Goal: Navigation & Orientation: Understand site structure

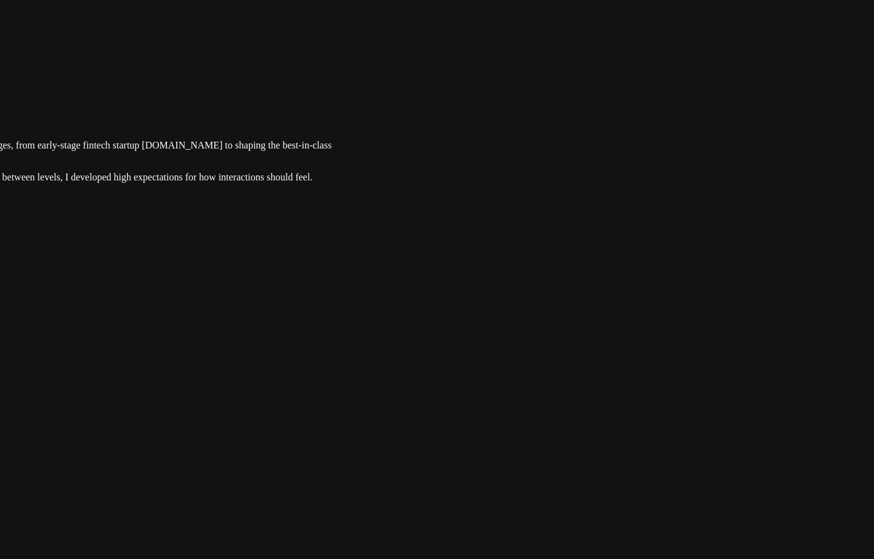
drag, startPoint x: 311, startPoint y: 254, endPoint x: 330, endPoint y: 269, distance: 24.5
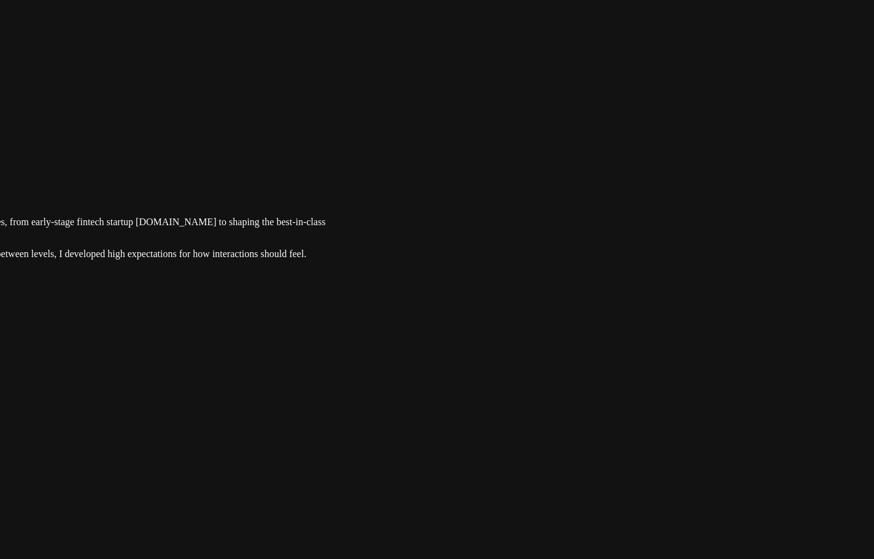
drag, startPoint x: 578, startPoint y: 134, endPoint x: 562, endPoint y: 278, distance: 144.0
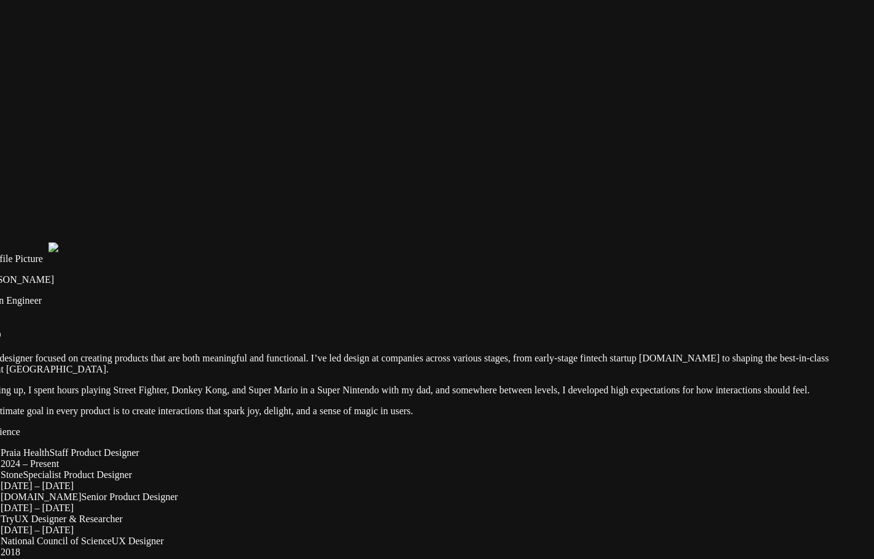
drag, startPoint x: 620, startPoint y: 289, endPoint x: 597, endPoint y: 548, distance: 260.7
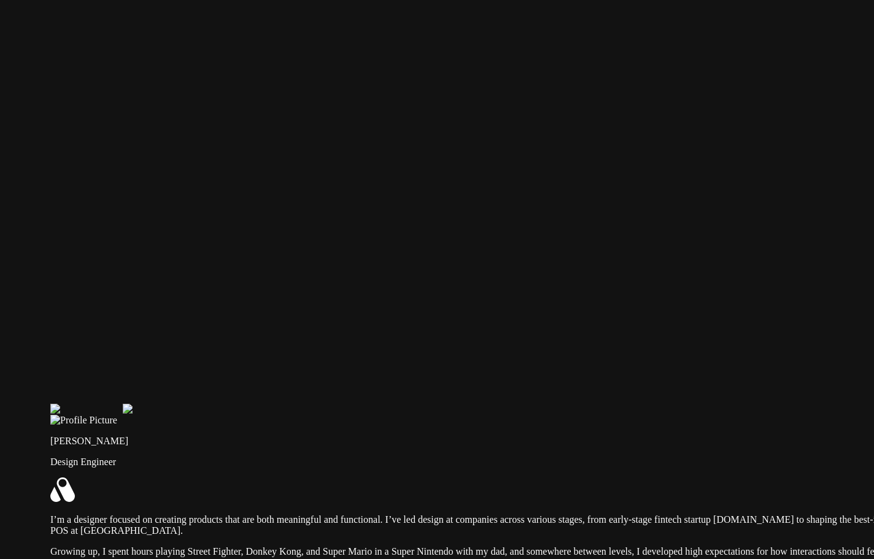
drag, startPoint x: 462, startPoint y: 270, endPoint x: 558, endPoint y: 413, distance: 171.7
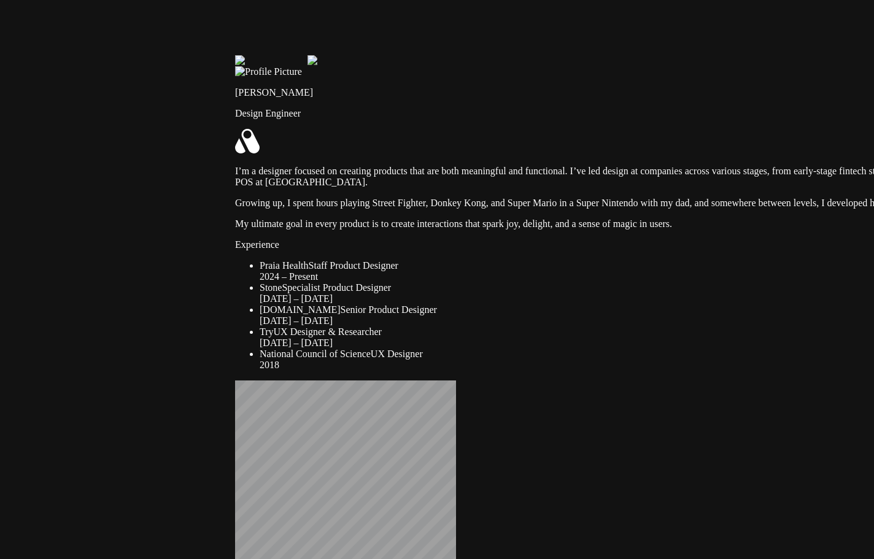
drag, startPoint x: 320, startPoint y: 509, endPoint x: 528, endPoint y: 537, distance: 210.0
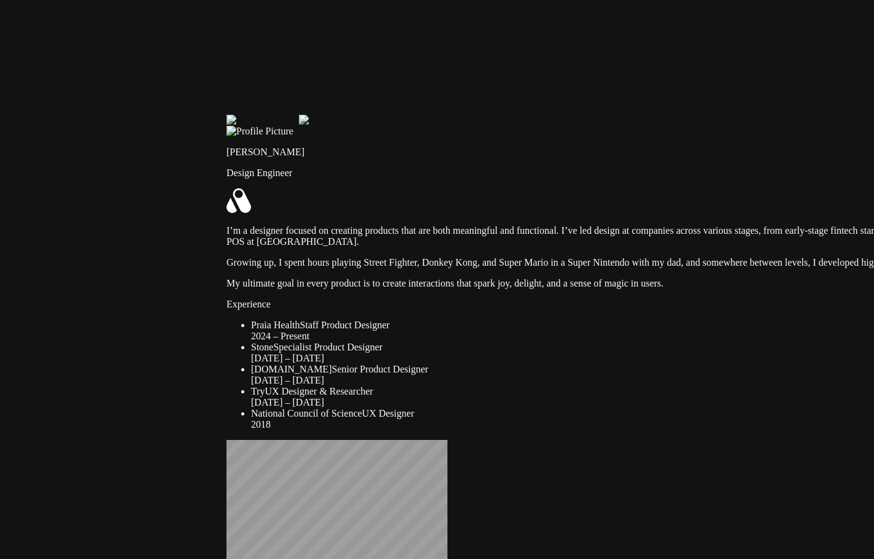
drag, startPoint x: 465, startPoint y: 263, endPoint x: 566, endPoint y: 454, distance: 215.6
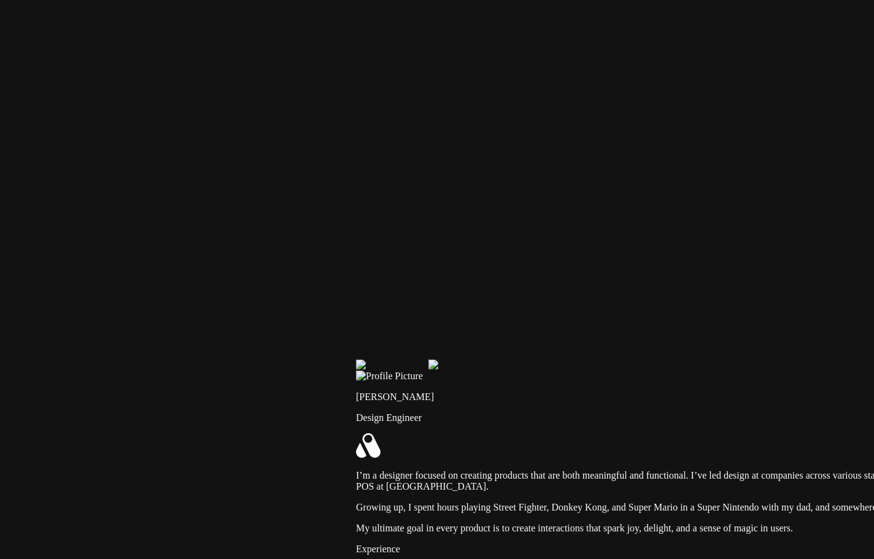
drag, startPoint x: 440, startPoint y: 191, endPoint x: 514, endPoint y: 371, distance: 195.0
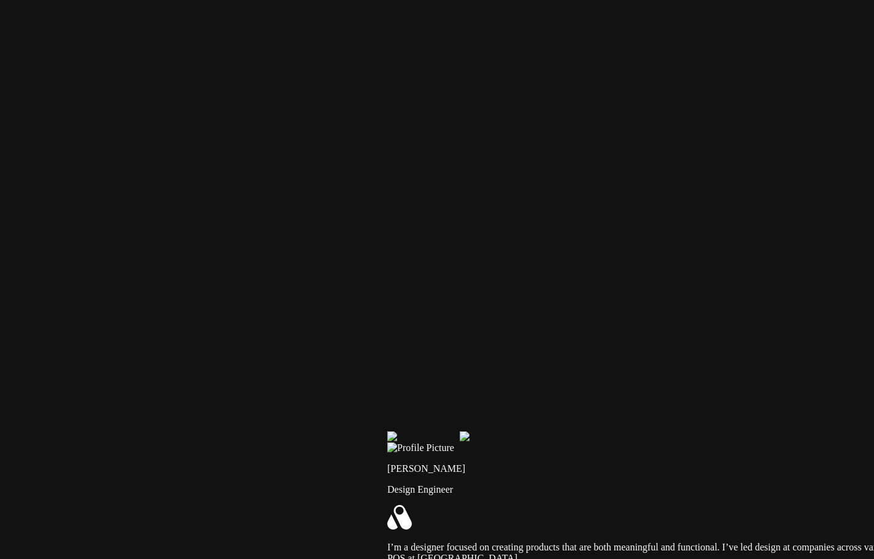
drag, startPoint x: 378, startPoint y: 108, endPoint x: 358, endPoint y: 155, distance: 51.4
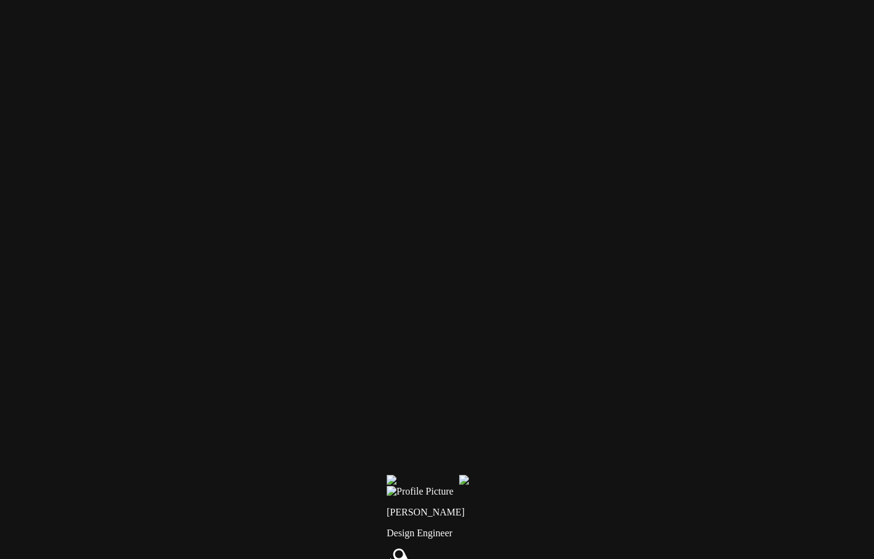
drag, startPoint x: 368, startPoint y: 101, endPoint x: 281, endPoint y: 346, distance: 260.0
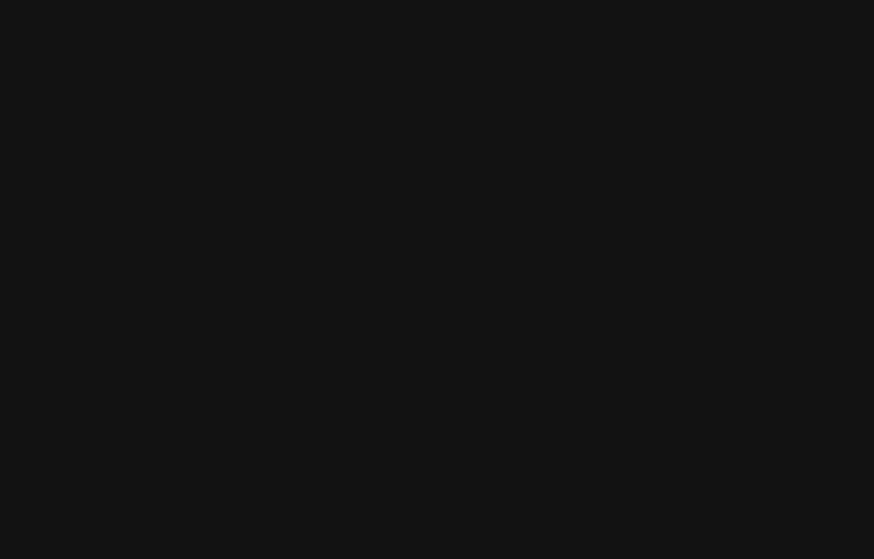
drag, startPoint x: 256, startPoint y: 186, endPoint x: 353, endPoint y: 176, distance: 97.5
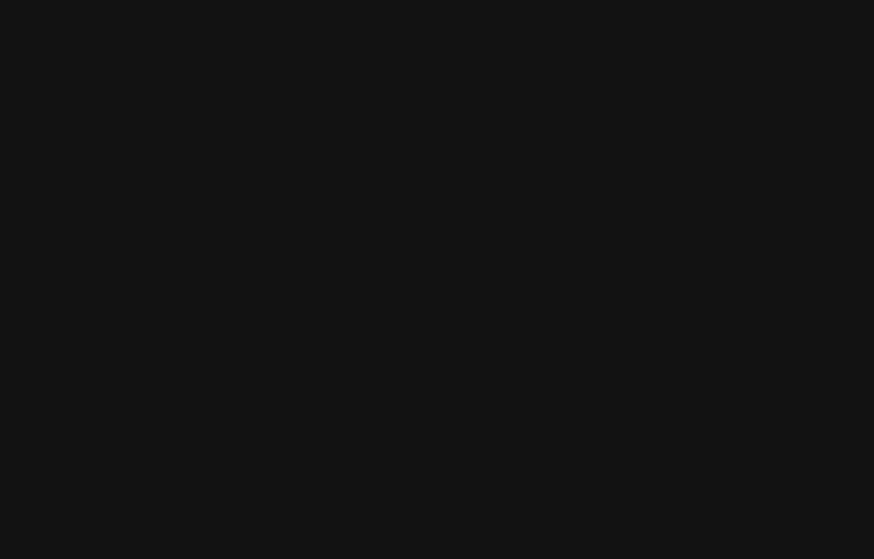
drag, startPoint x: 632, startPoint y: 96, endPoint x: 397, endPoint y: 135, distance: 238.3
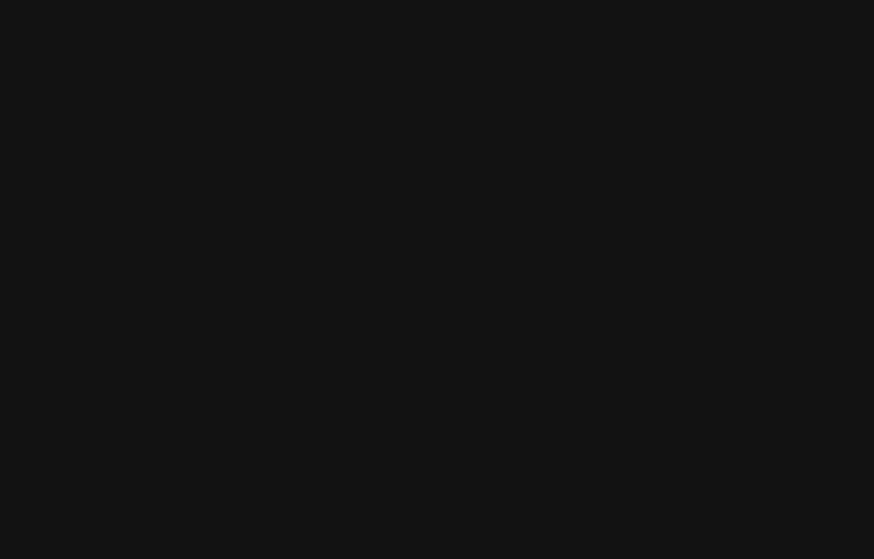
drag, startPoint x: 149, startPoint y: 308, endPoint x: 587, endPoint y: 209, distance: 448.8
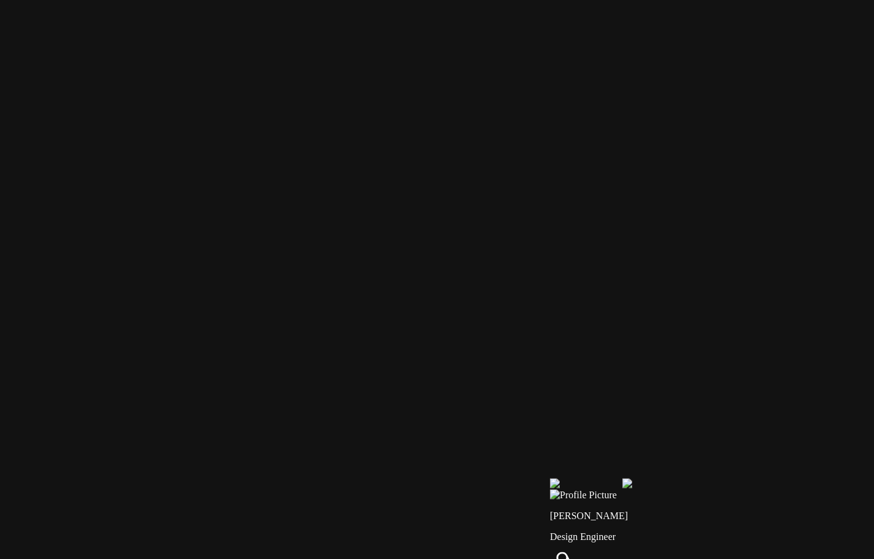
drag, startPoint x: 283, startPoint y: 476, endPoint x: 284, endPoint y: 184, distance: 292.3
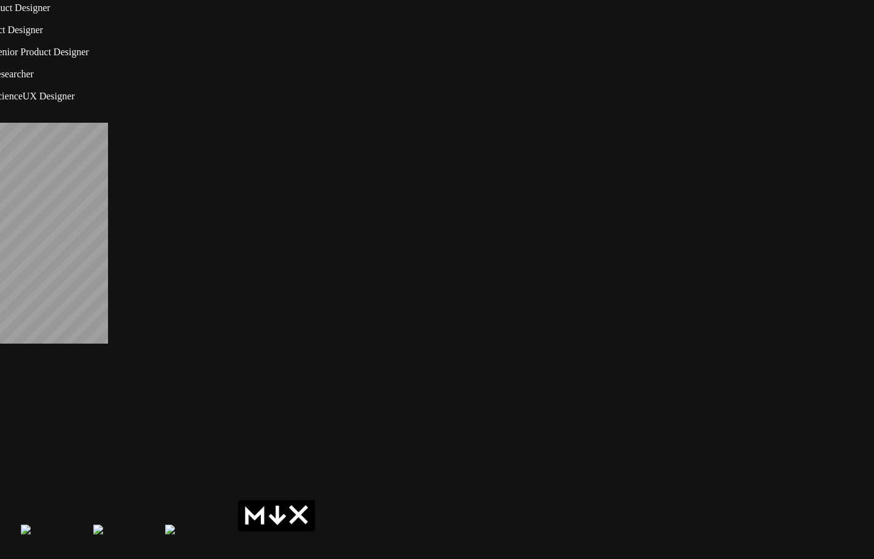
drag, startPoint x: 677, startPoint y: 483, endPoint x: 568, endPoint y: 246, distance: 261.5
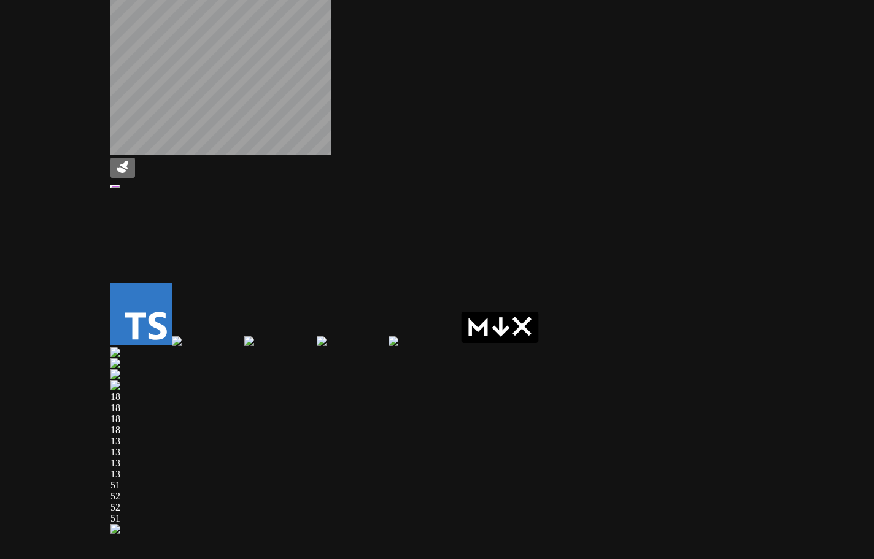
drag, startPoint x: 410, startPoint y: 479, endPoint x: 658, endPoint y: 268, distance: 325.9
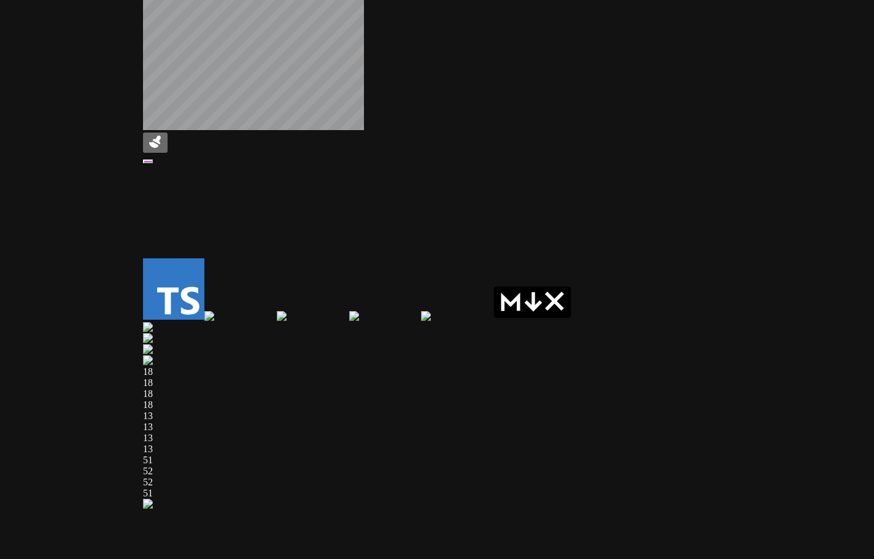
drag, startPoint x: 745, startPoint y: 515, endPoint x: 752, endPoint y: 524, distance: 11.8
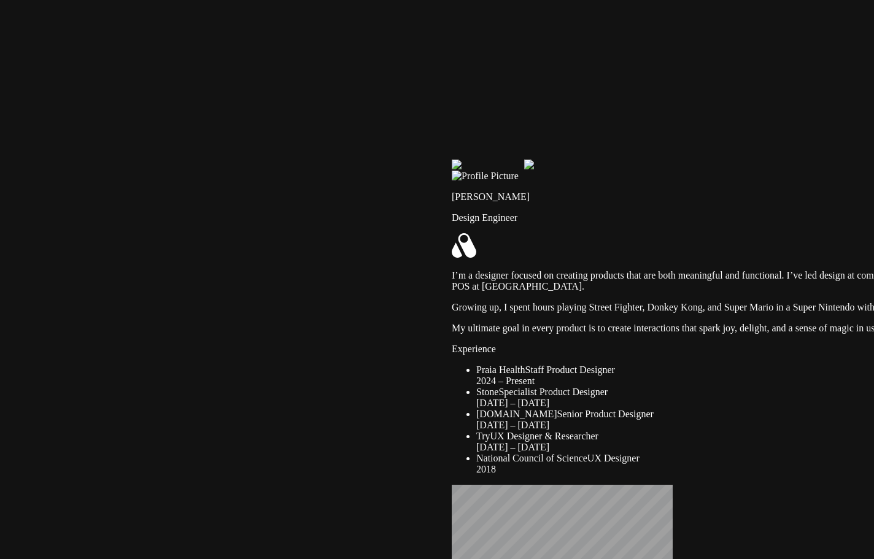
drag, startPoint x: 480, startPoint y: 305, endPoint x: 518, endPoint y: 534, distance: 232.8
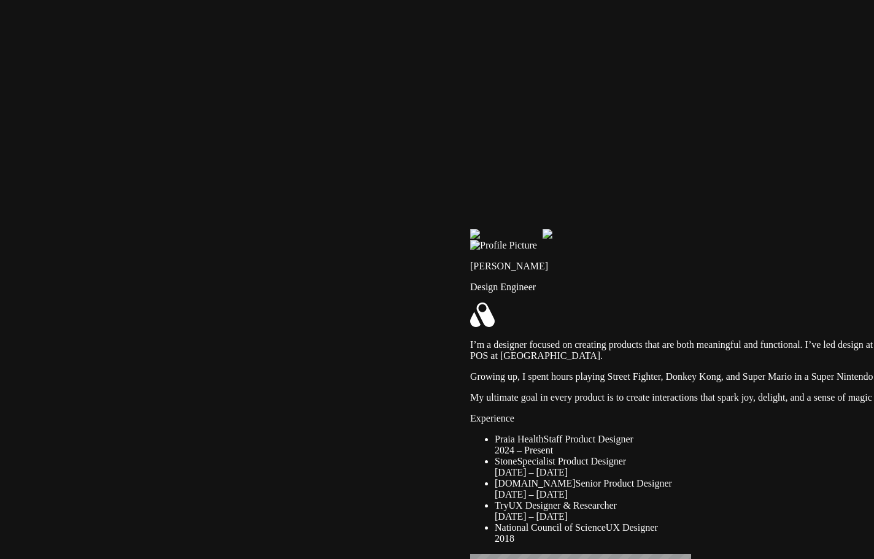
drag, startPoint x: 434, startPoint y: 381, endPoint x: 477, endPoint y: 210, distance: 176.6
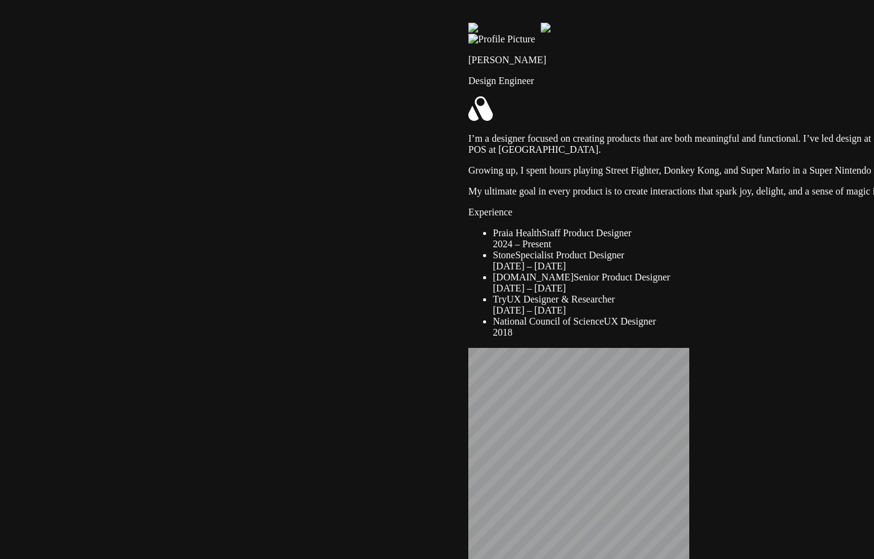
drag, startPoint x: 651, startPoint y: 502, endPoint x: 253, endPoint y: 155, distance: 527.5
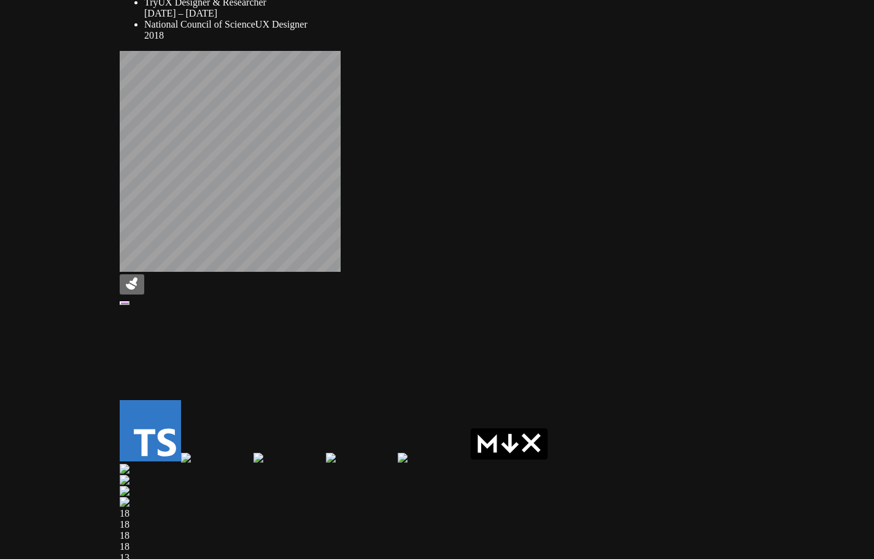
drag, startPoint x: 636, startPoint y: 329, endPoint x: 144, endPoint y: 156, distance: 521.4
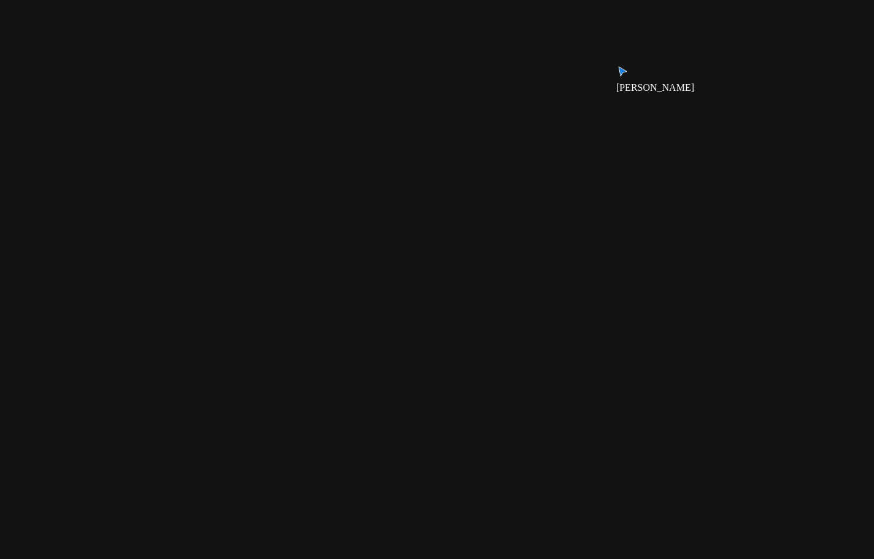
drag, startPoint x: 616, startPoint y: 334, endPoint x: 314, endPoint y: 243, distance: 315.6
drag, startPoint x: 541, startPoint y: 274, endPoint x: 597, endPoint y: 282, distance: 57.0
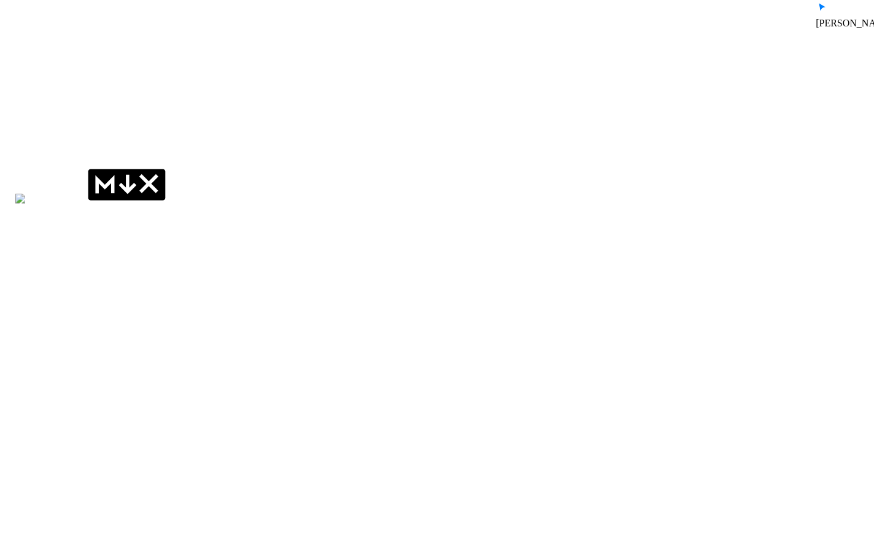
drag, startPoint x: 617, startPoint y: 350, endPoint x: 392, endPoint y: 488, distance: 263.8
drag, startPoint x: 572, startPoint y: 343, endPoint x: 474, endPoint y: 558, distance: 236.3
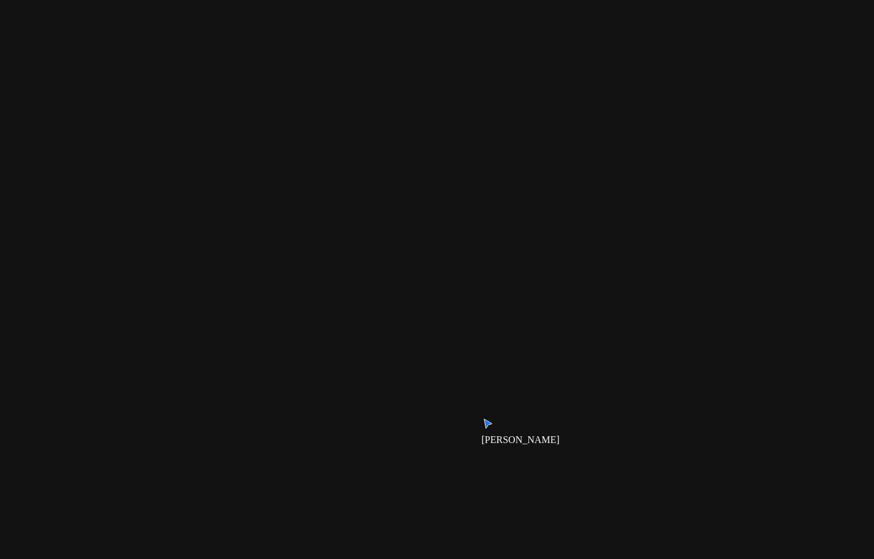
drag, startPoint x: 416, startPoint y: 398, endPoint x: 608, endPoint y: 491, distance: 213.9
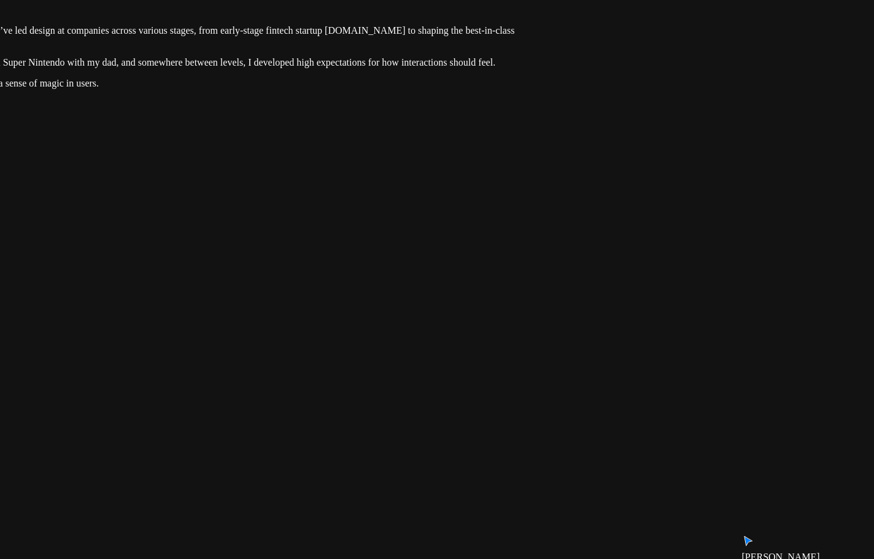
drag, startPoint x: 503, startPoint y: 410, endPoint x: 773, endPoint y: 500, distance: 284.8
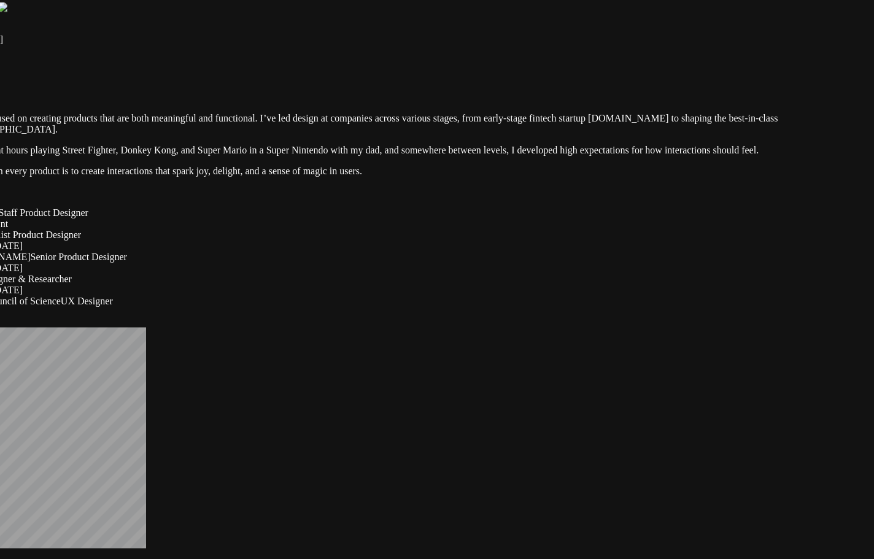
drag, startPoint x: 602, startPoint y: 478, endPoint x: 693, endPoint y: 488, distance: 91.4
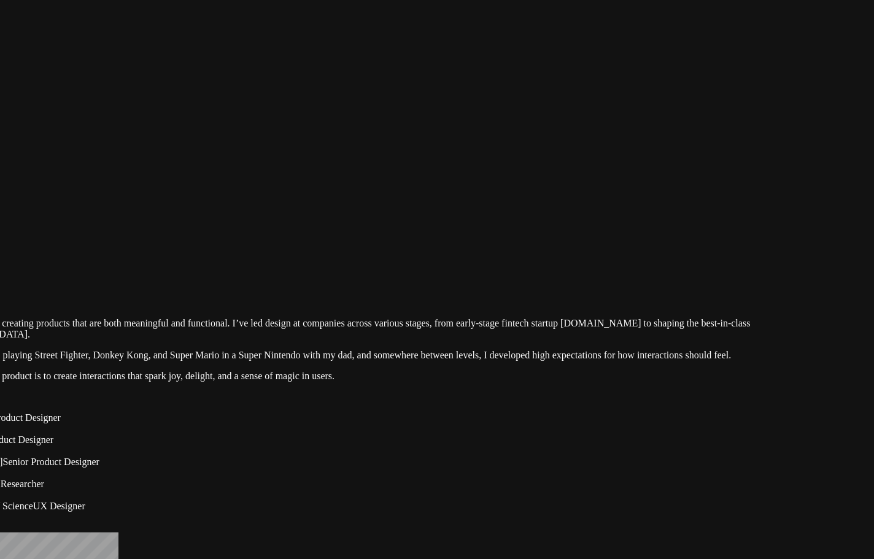
drag, startPoint x: 664, startPoint y: 198, endPoint x: 469, endPoint y: 470, distance: 334.5
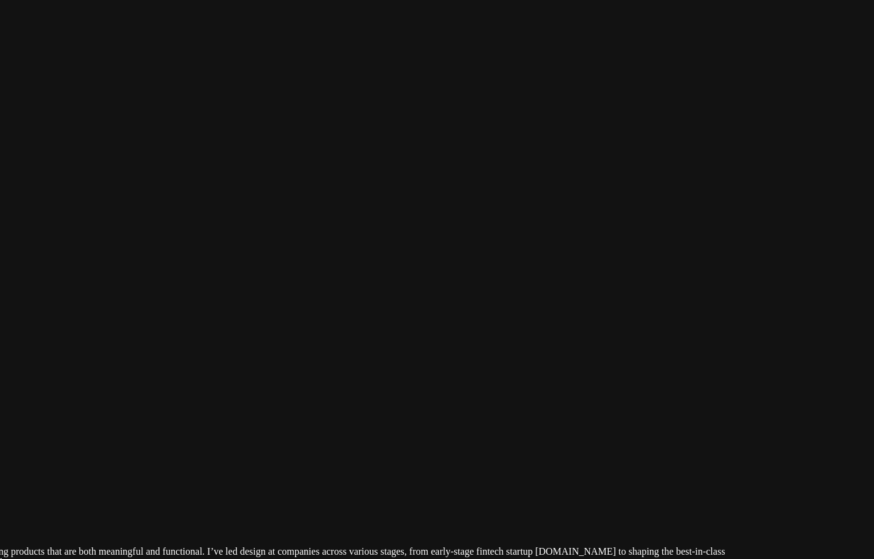
drag, startPoint x: 508, startPoint y: 230, endPoint x: 679, endPoint y: 459, distance: 286.0
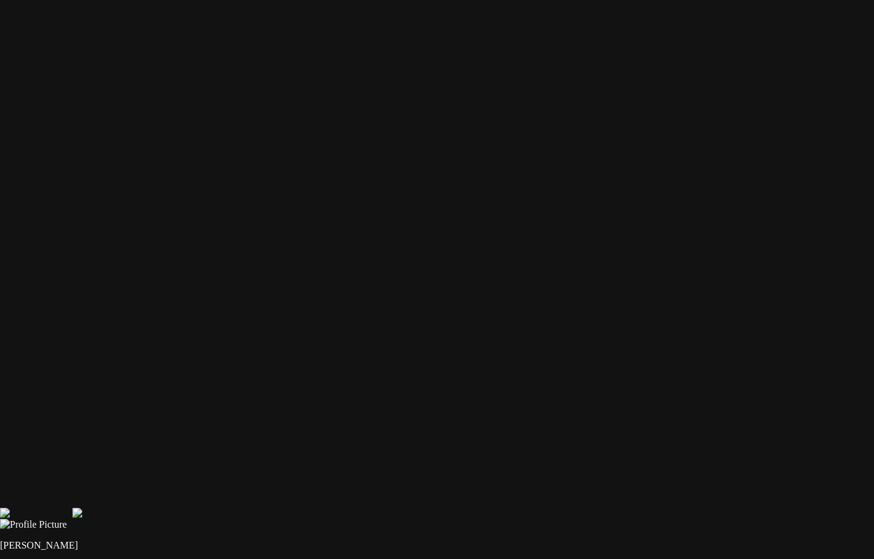
drag, startPoint x: 572, startPoint y: 236, endPoint x: 619, endPoint y: 305, distance: 83.5
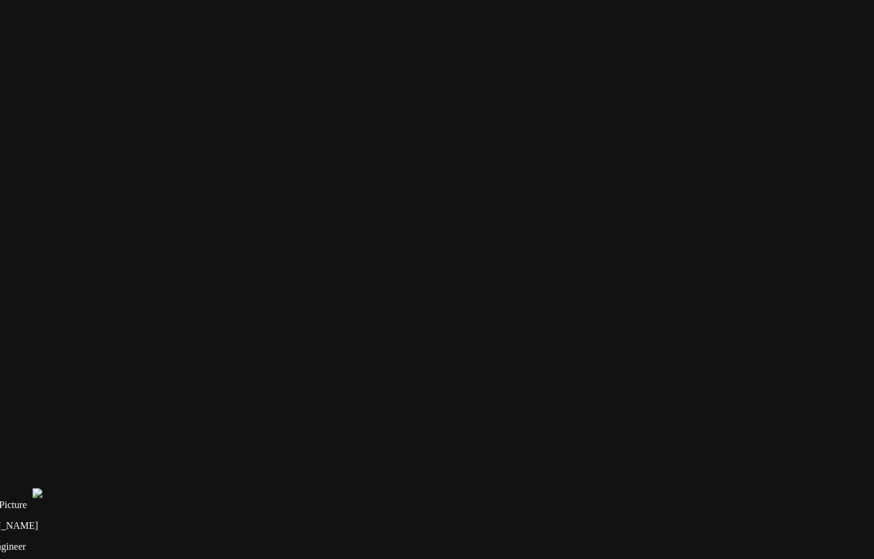
drag, startPoint x: 618, startPoint y: 299, endPoint x: 370, endPoint y: 42, distance: 356.9
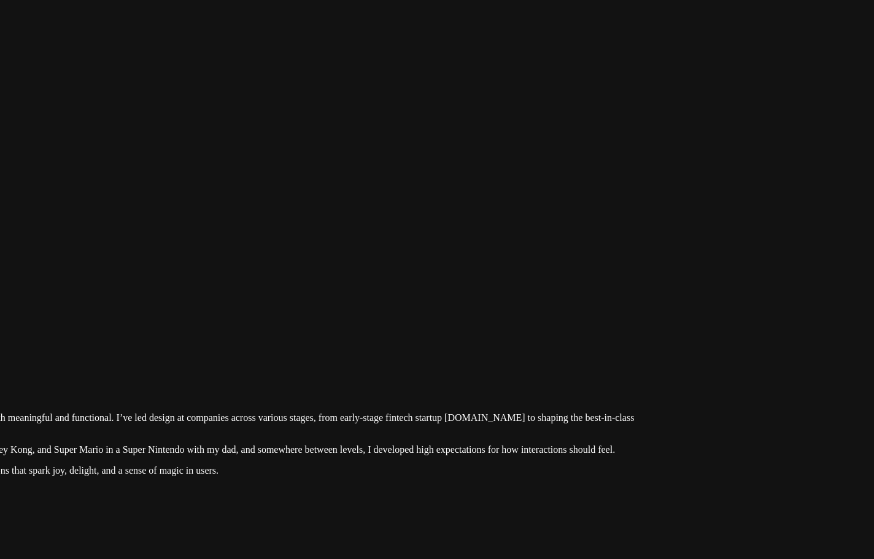
drag, startPoint x: 647, startPoint y: 377, endPoint x: 325, endPoint y: 121, distance: 411.7
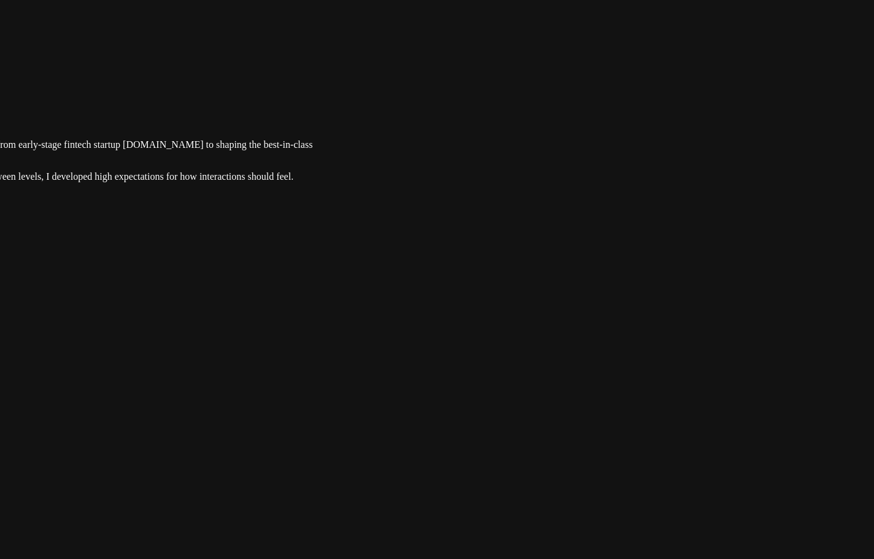
drag, startPoint x: 651, startPoint y: 402, endPoint x: 621, endPoint y: 377, distance: 38.8
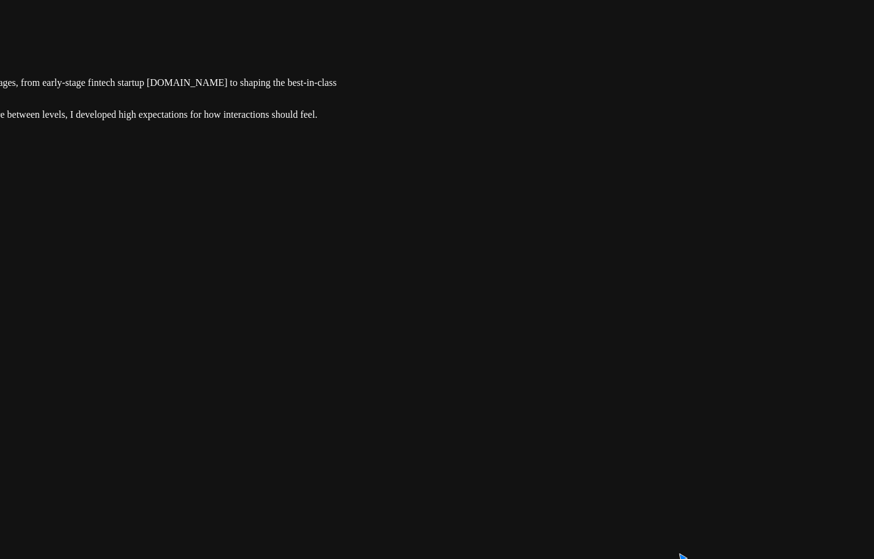
drag, startPoint x: 666, startPoint y: 461, endPoint x: 742, endPoint y: 303, distance: 175.2
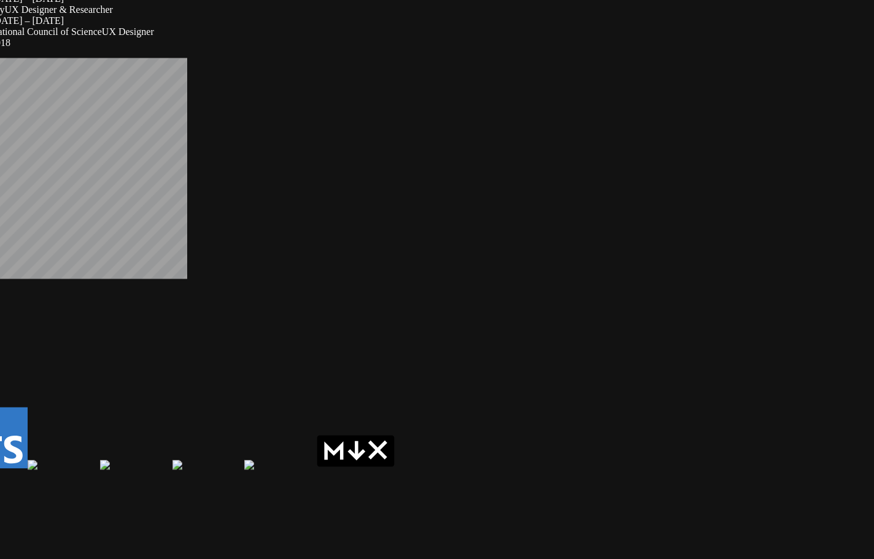
drag, startPoint x: 500, startPoint y: 331, endPoint x: 662, endPoint y: 306, distance: 163.4
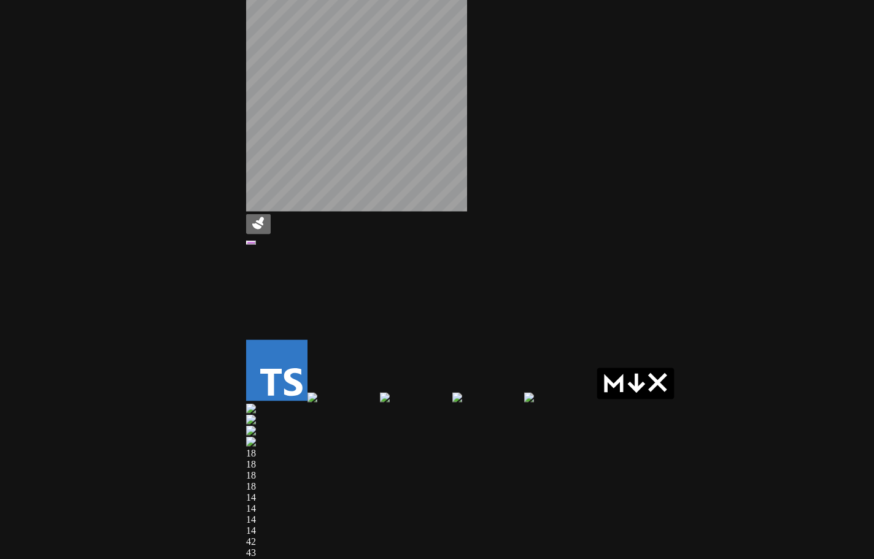
drag, startPoint x: 369, startPoint y: 342, endPoint x: 596, endPoint y: 293, distance: 231.8
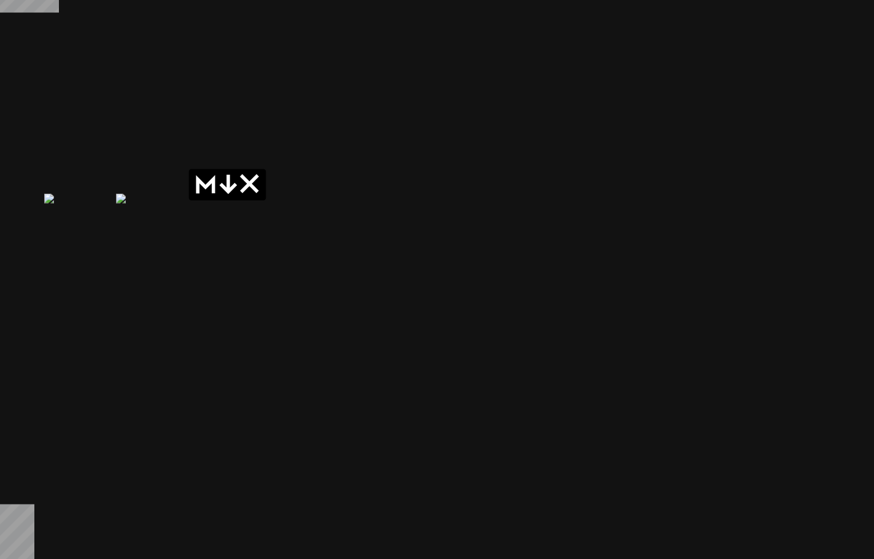
drag, startPoint x: 724, startPoint y: 398, endPoint x: 246, endPoint y: 158, distance: 534.6
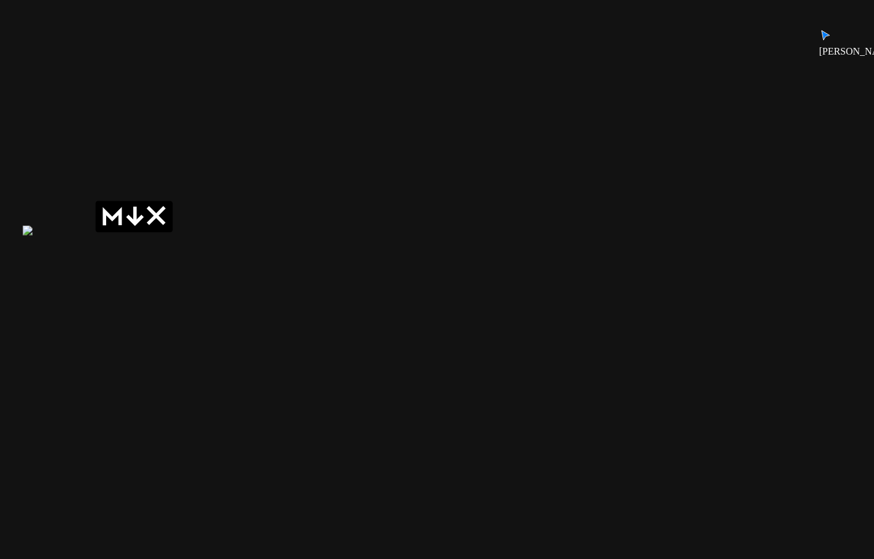
drag, startPoint x: 413, startPoint y: 254, endPoint x: 239, endPoint y: 323, distance: 187.1
drag, startPoint x: 630, startPoint y: 303, endPoint x: 441, endPoint y: 417, distance: 220.9
drag, startPoint x: 703, startPoint y: 223, endPoint x: 529, endPoint y: 258, distance: 177.1
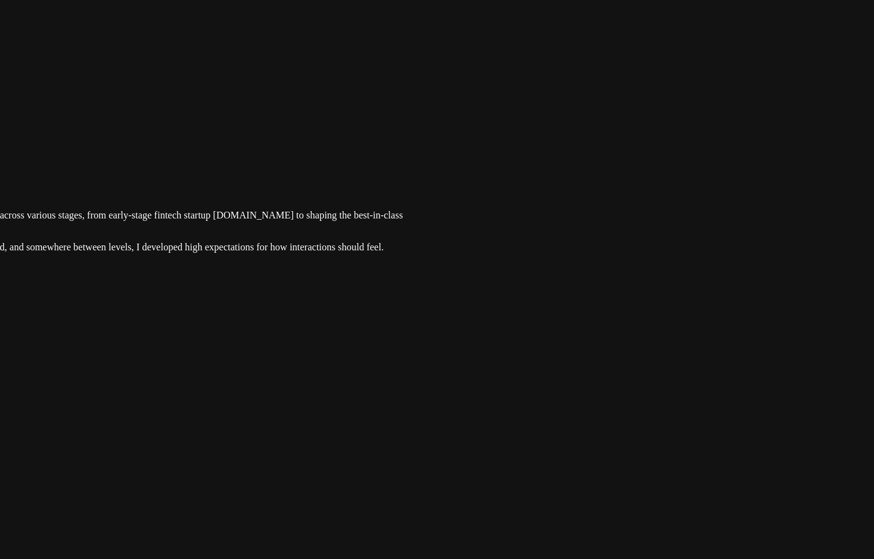
drag, startPoint x: 576, startPoint y: 185, endPoint x: 685, endPoint y: 411, distance: 251.5
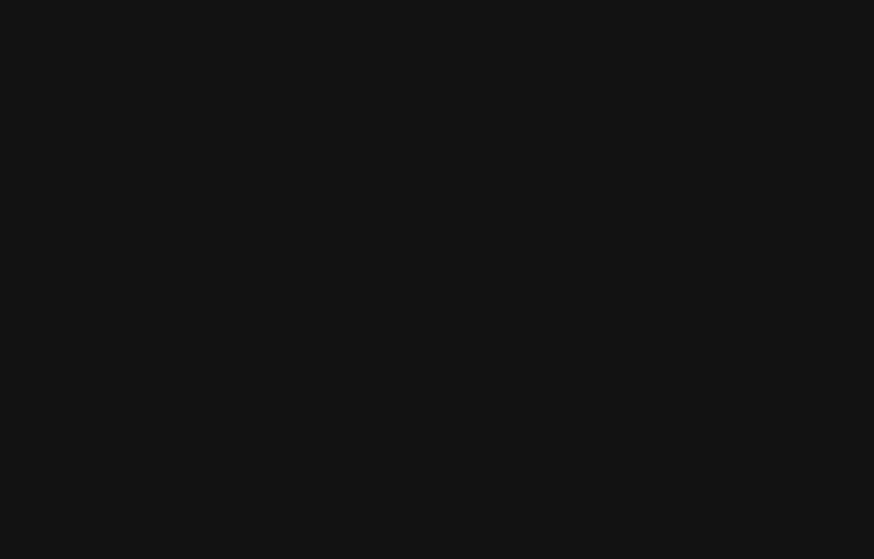
drag, startPoint x: 624, startPoint y: 109, endPoint x: 580, endPoint y: 435, distance: 329.1
drag, startPoint x: 572, startPoint y: 398, endPoint x: 585, endPoint y: 507, distance: 109.4
drag, startPoint x: 461, startPoint y: 293, endPoint x: 752, endPoint y: 216, distance: 301.7
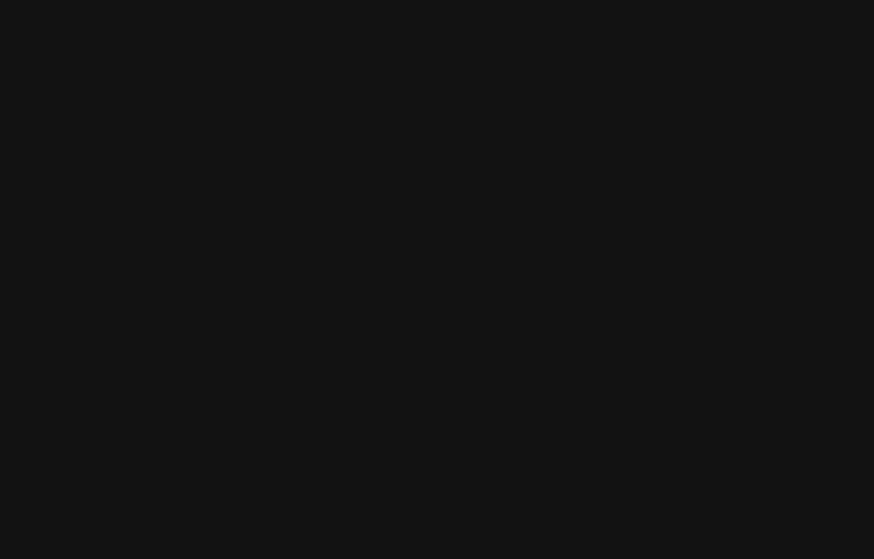
drag, startPoint x: 381, startPoint y: 233, endPoint x: 672, endPoint y: 168, distance: 298.2
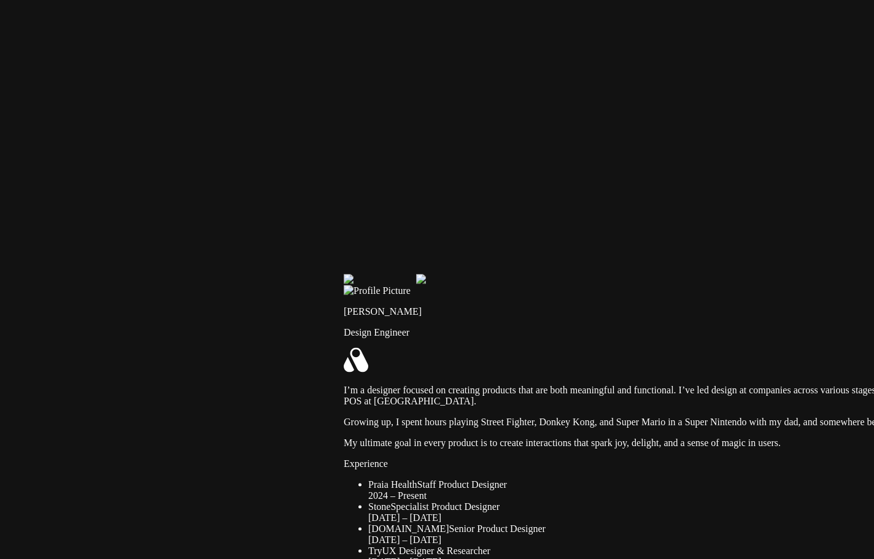
drag, startPoint x: 478, startPoint y: 143, endPoint x: 577, endPoint y: 70, distance: 122.4
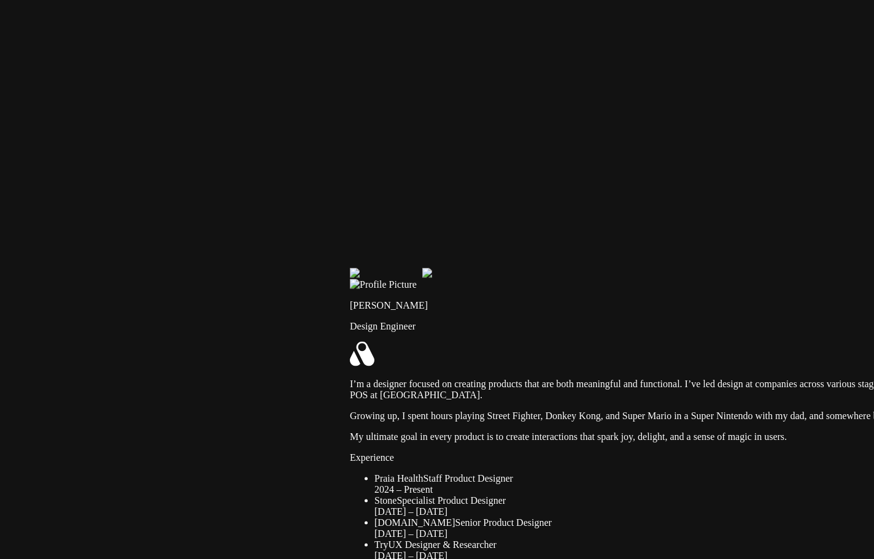
drag, startPoint x: 440, startPoint y: 230, endPoint x: 587, endPoint y: 80, distance: 210.6
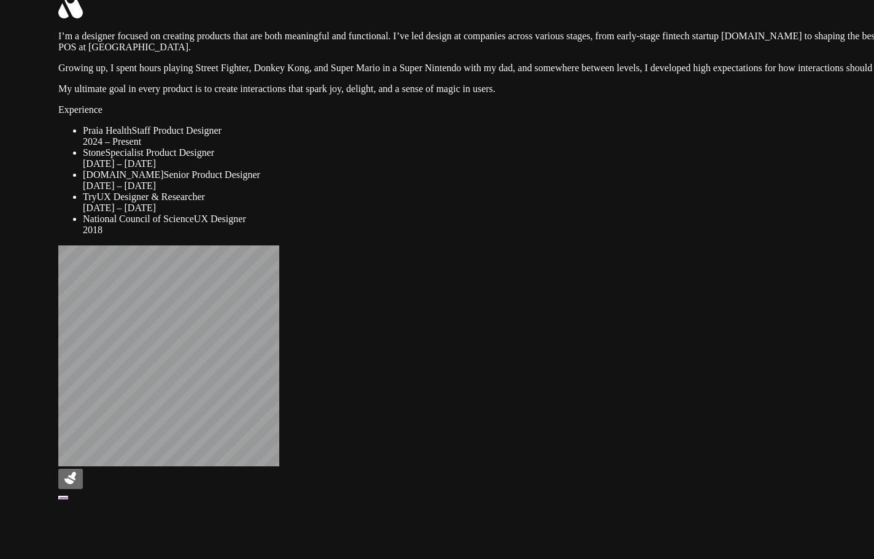
drag, startPoint x: 592, startPoint y: 508, endPoint x: 543, endPoint y: 402, distance: 116.8
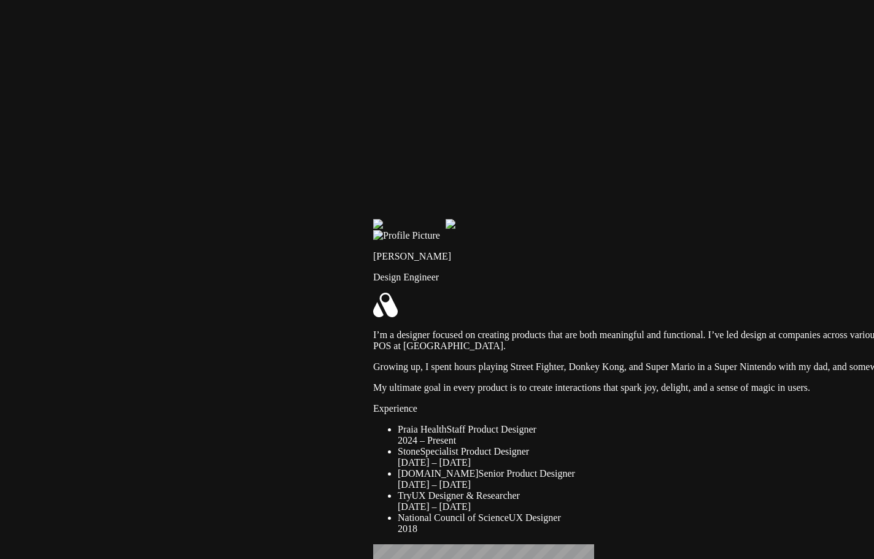
drag, startPoint x: 226, startPoint y: 53, endPoint x: 594, endPoint y: 238, distance: 412.4
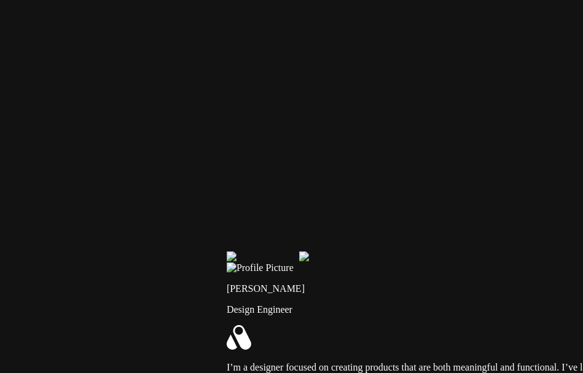
drag, startPoint x: 424, startPoint y: 155, endPoint x: 179, endPoint y: 157, distance: 245.0
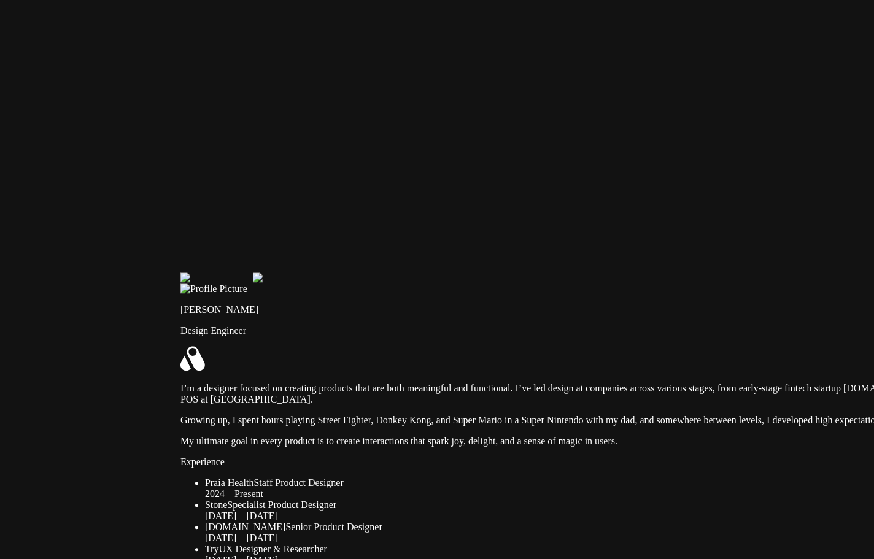
drag, startPoint x: 381, startPoint y: 211, endPoint x: 381, endPoint y: 263, distance: 52.2
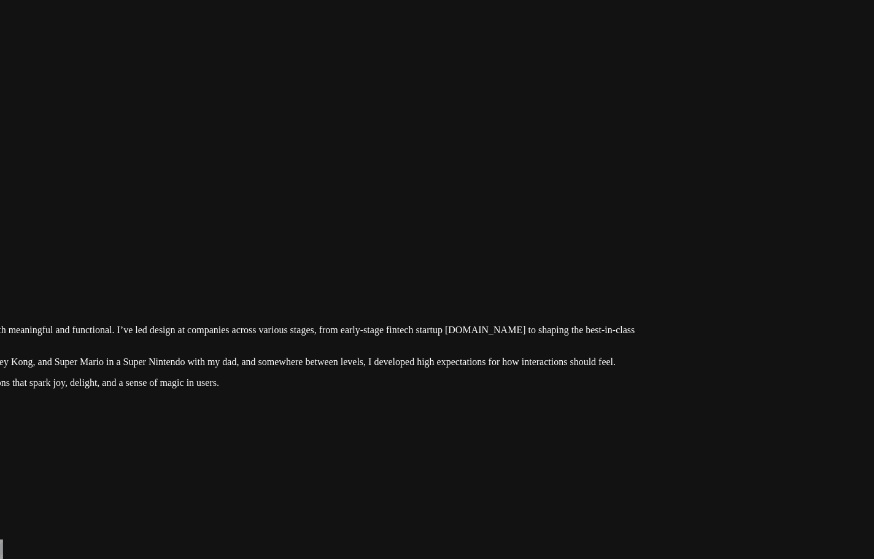
drag, startPoint x: 629, startPoint y: 233, endPoint x: 230, endPoint y: 175, distance: 402.7
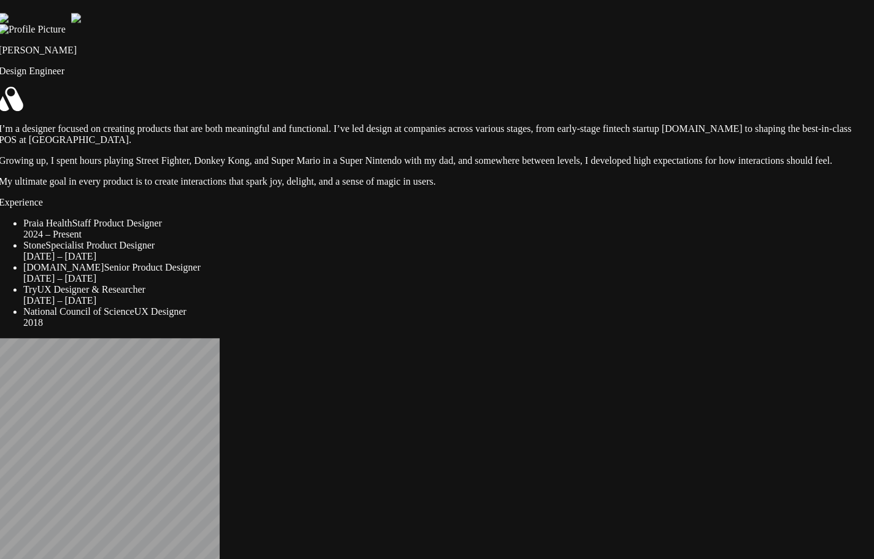
drag, startPoint x: 457, startPoint y: 278, endPoint x: 674, endPoint y: 76, distance: 295.9
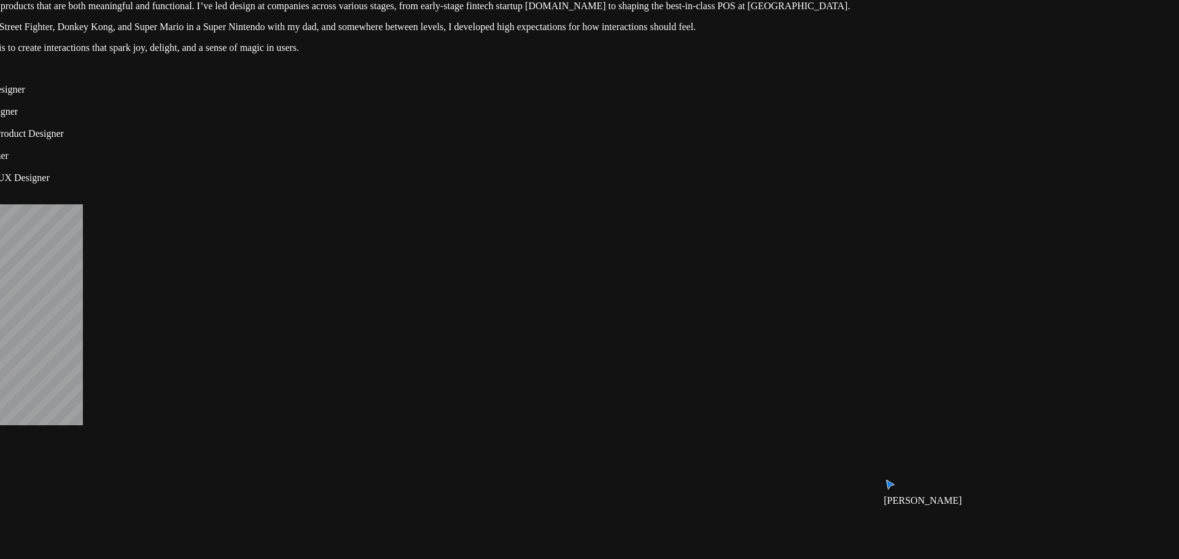
drag, startPoint x: 1039, startPoint y: 261, endPoint x: 895, endPoint y: 116, distance: 204.1
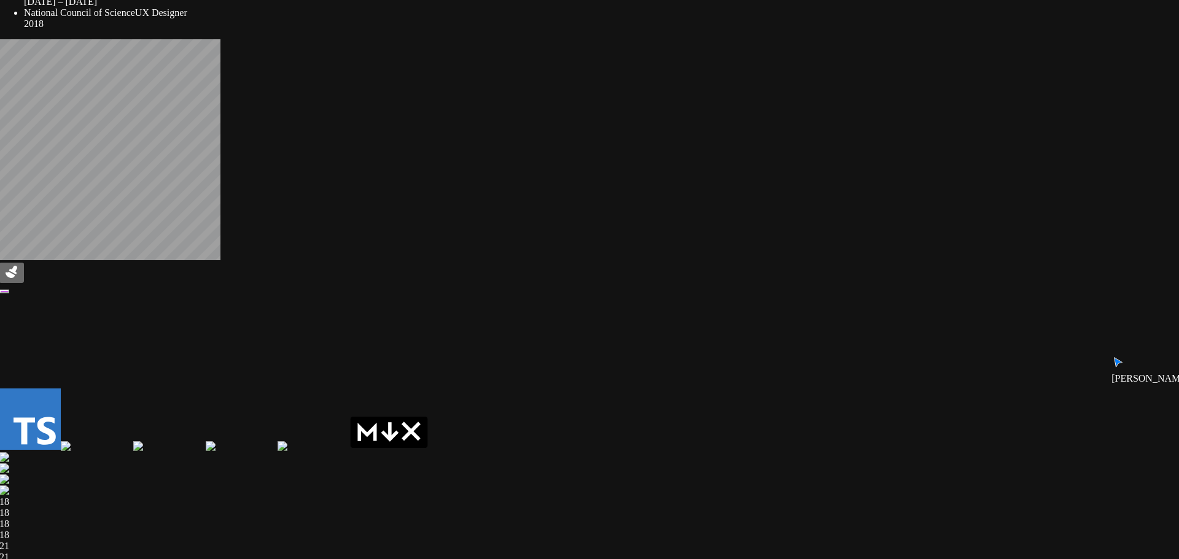
drag, startPoint x: 623, startPoint y: 376, endPoint x: 761, endPoint y: 212, distance: 214.4
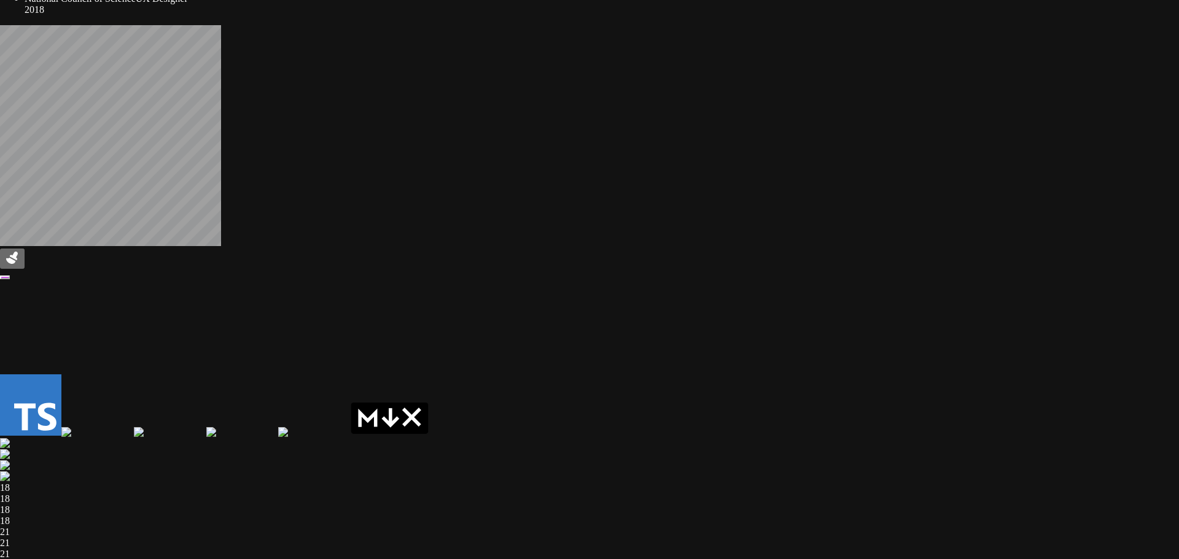
drag, startPoint x: 718, startPoint y: 223, endPoint x: 718, endPoint y: 209, distance: 14.1
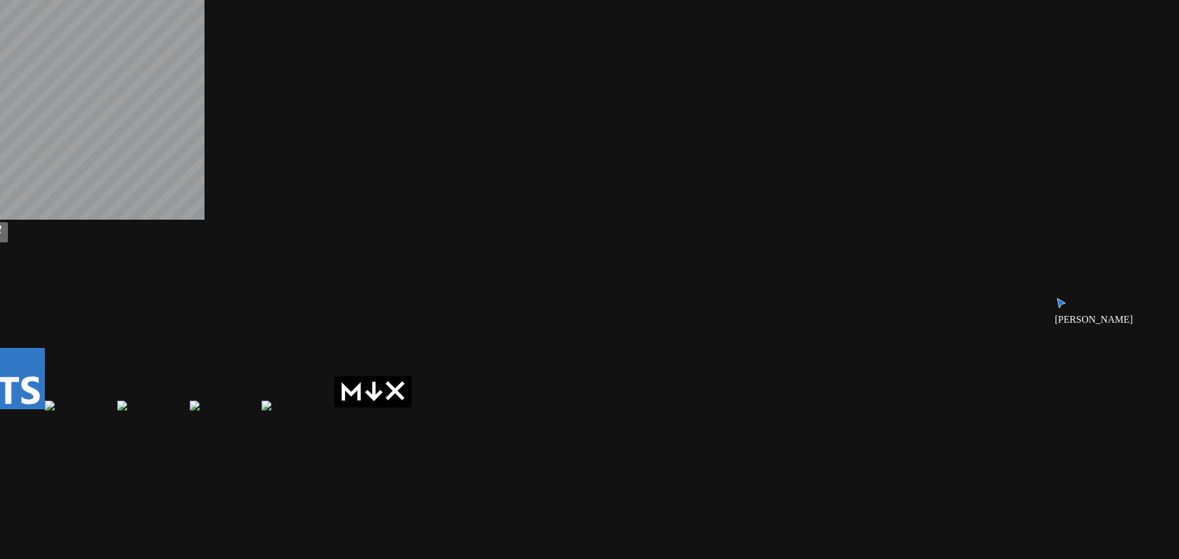
drag, startPoint x: 669, startPoint y: 308, endPoint x: 670, endPoint y: 290, distance: 17.8
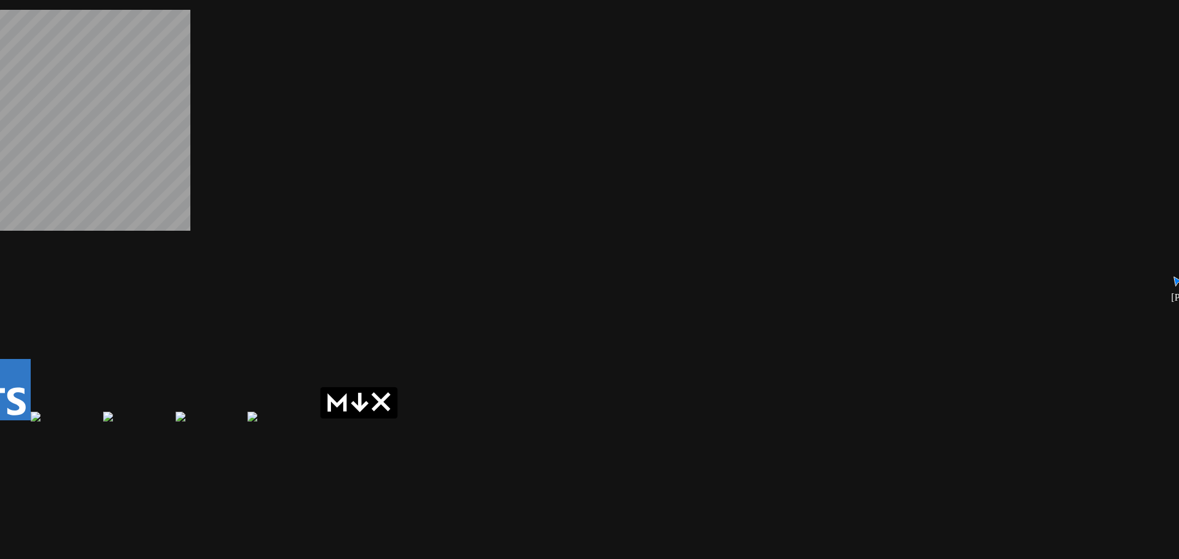
drag, startPoint x: 528, startPoint y: 227, endPoint x: 513, endPoint y: 238, distance: 18.4
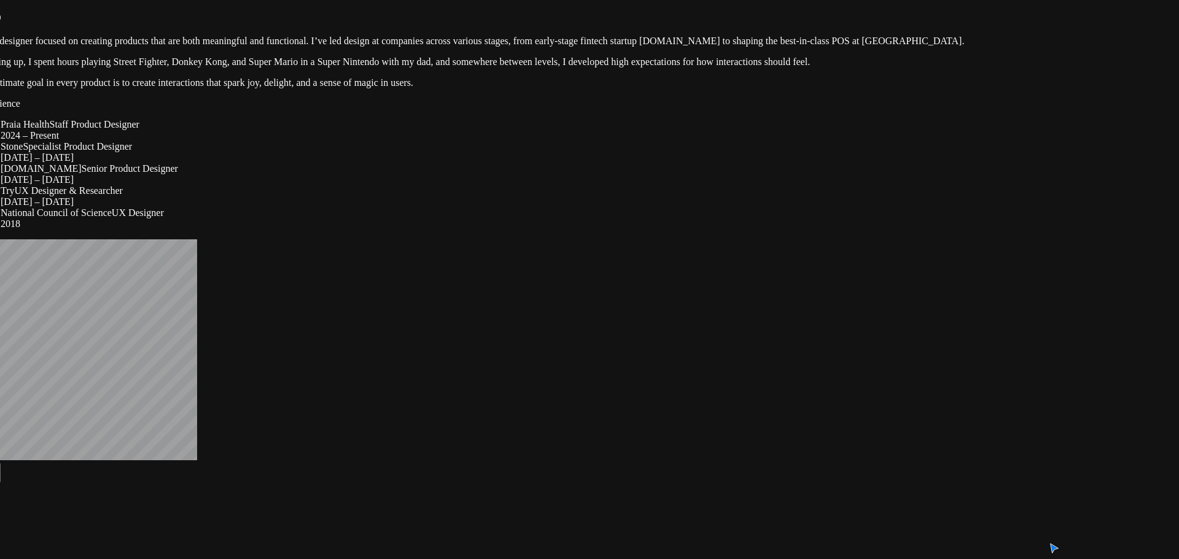
drag, startPoint x: 513, startPoint y: 238, endPoint x: 520, endPoint y: 468, distance: 229.7
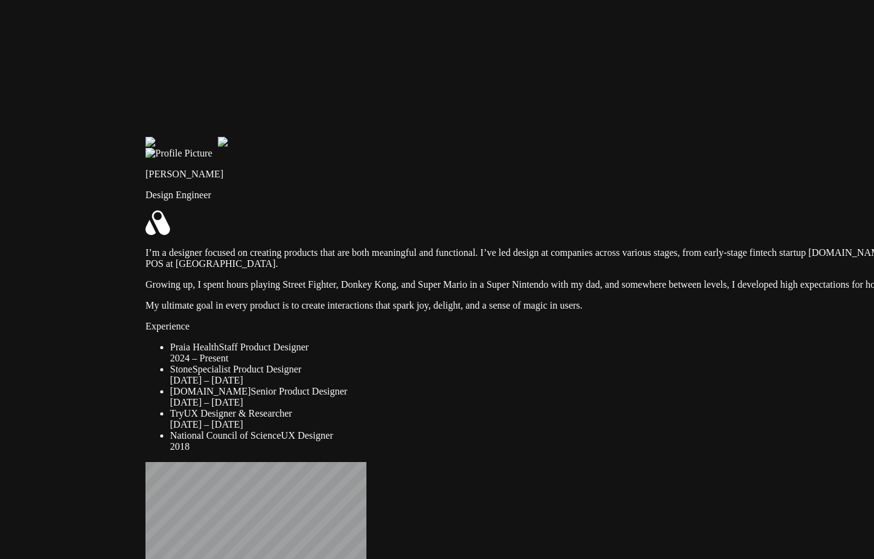
drag, startPoint x: 255, startPoint y: 201, endPoint x: 368, endPoint y: 280, distance: 137.6
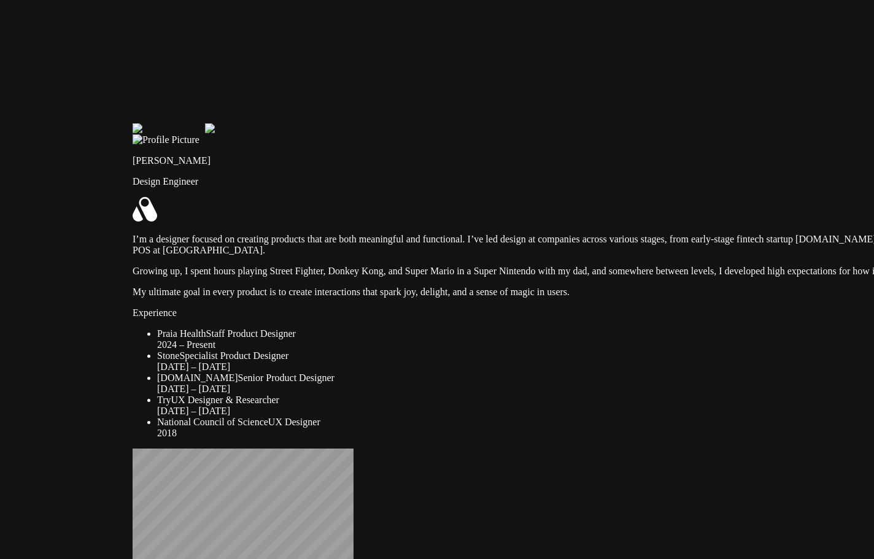
drag, startPoint x: 370, startPoint y: 232, endPoint x: 338, endPoint y: 171, distance: 68.9
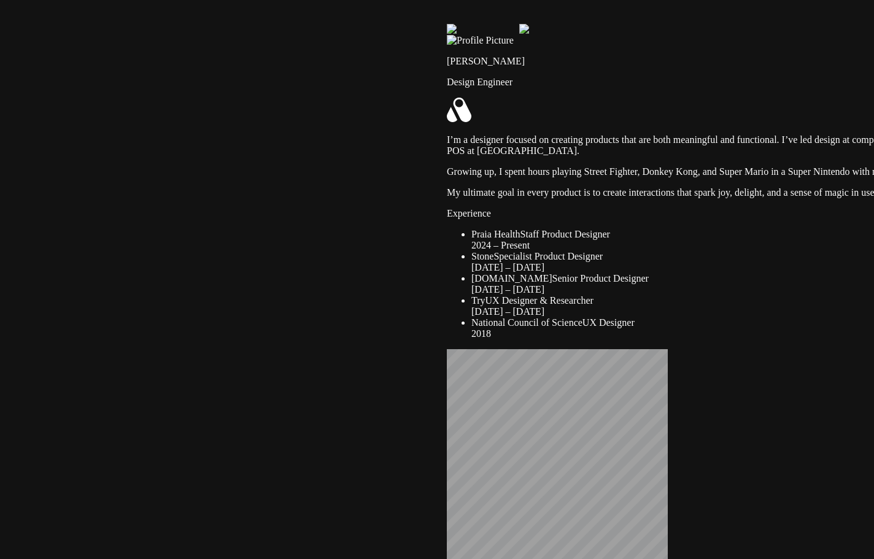
drag, startPoint x: 247, startPoint y: 250, endPoint x: 648, endPoint y: 235, distance: 400.6
drag, startPoint x: 538, startPoint y: 429, endPoint x: 433, endPoint y: 389, distance: 112.9
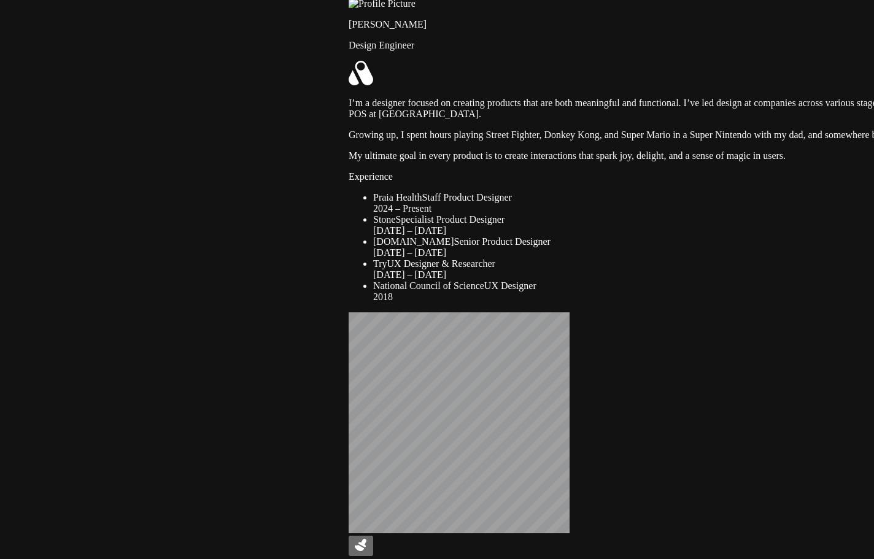
drag, startPoint x: 114, startPoint y: 344, endPoint x: 188, endPoint y: 389, distance: 87.3
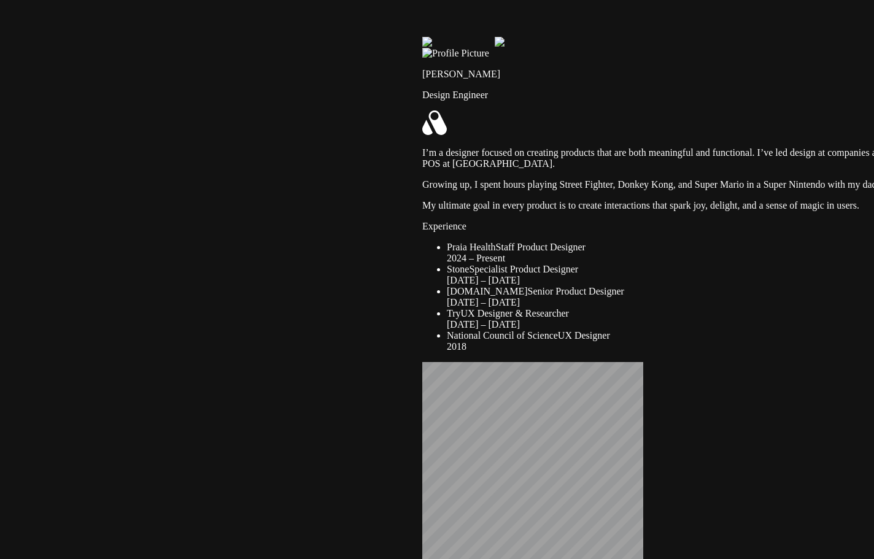
drag, startPoint x: 341, startPoint y: 142, endPoint x: 346, endPoint y: 153, distance: 11.8
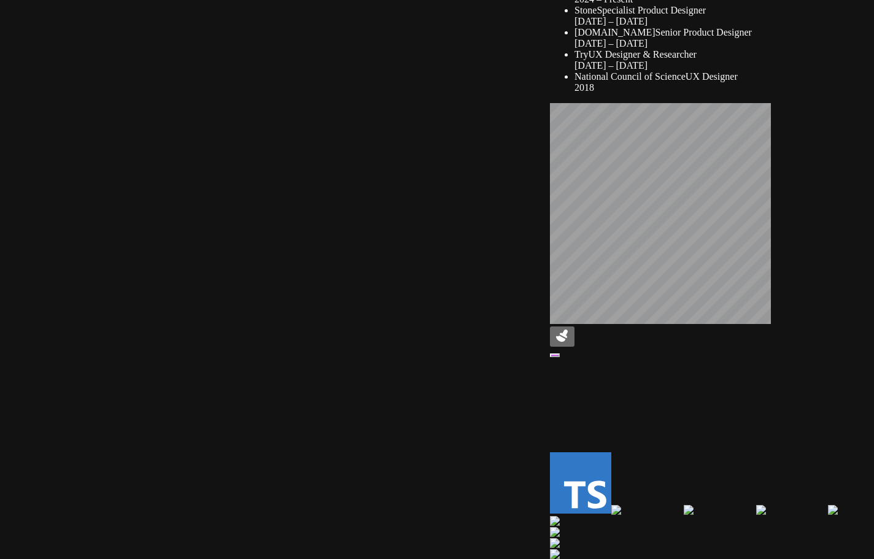
drag, startPoint x: 296, startPoint y: 343, endPoint x: 519, endPoint y: 76, distance: 347.9
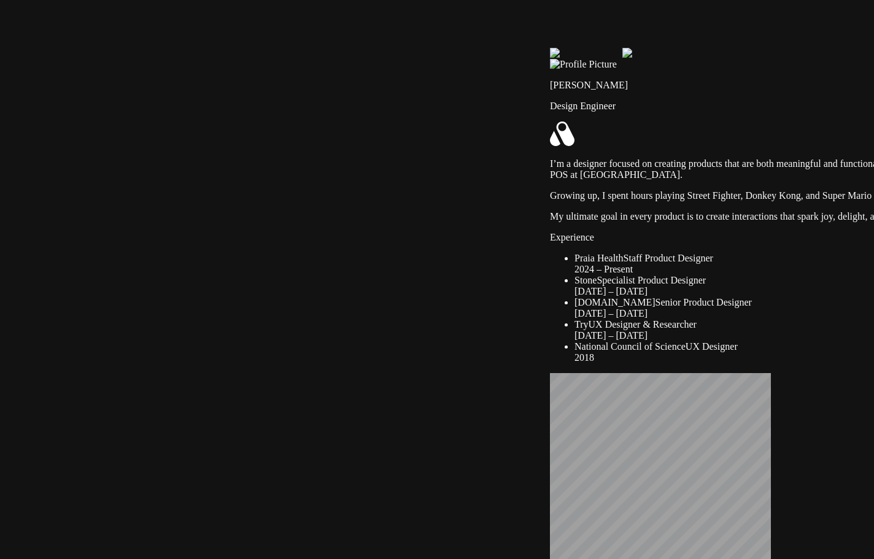
drag, startPoint x: 271, startPoint y: 129, endPoint x: 299, endPoint y: 408, distance: 280.8
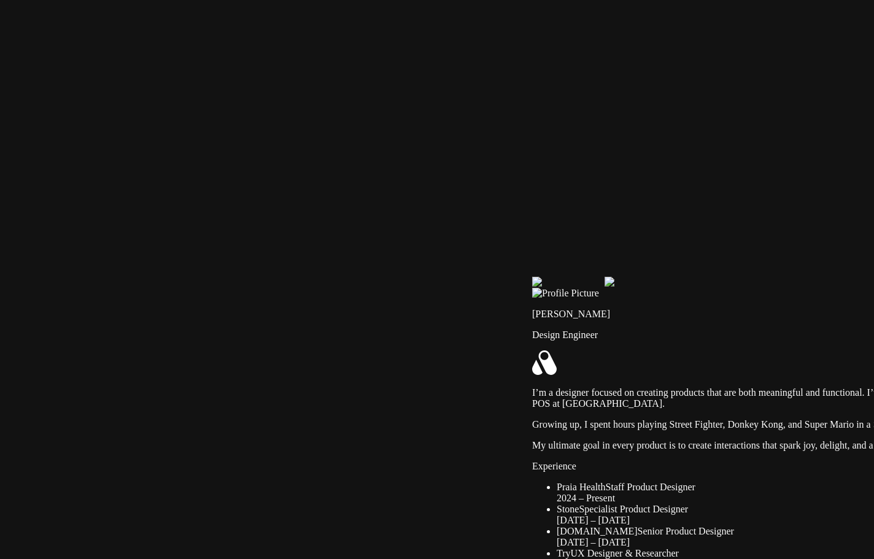
drag, startPoint x: 211, startPoint y: 360, endPoint x: 212, endPoint y: 480, distance: 119.7
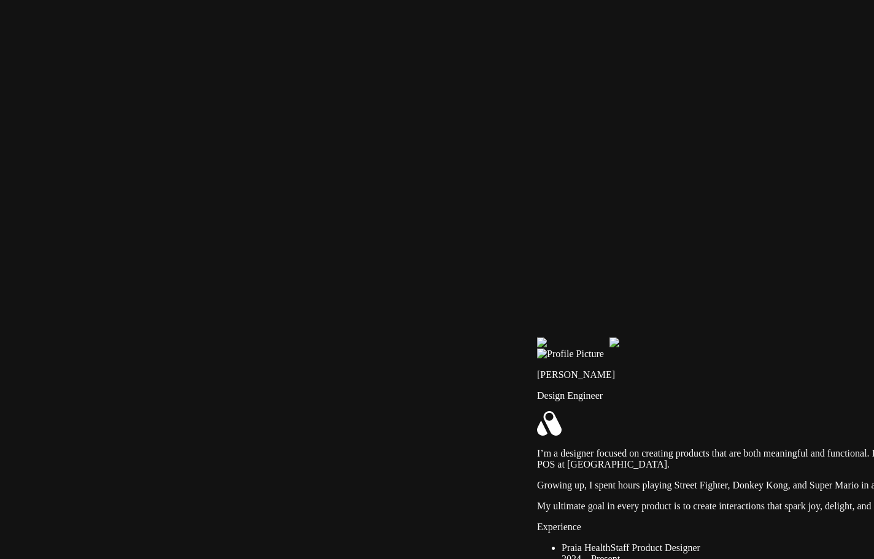
drag, startPoint x: 248, startPoint y: 195, endPoint x: 199, endPoint y: 378, distance: 189.5
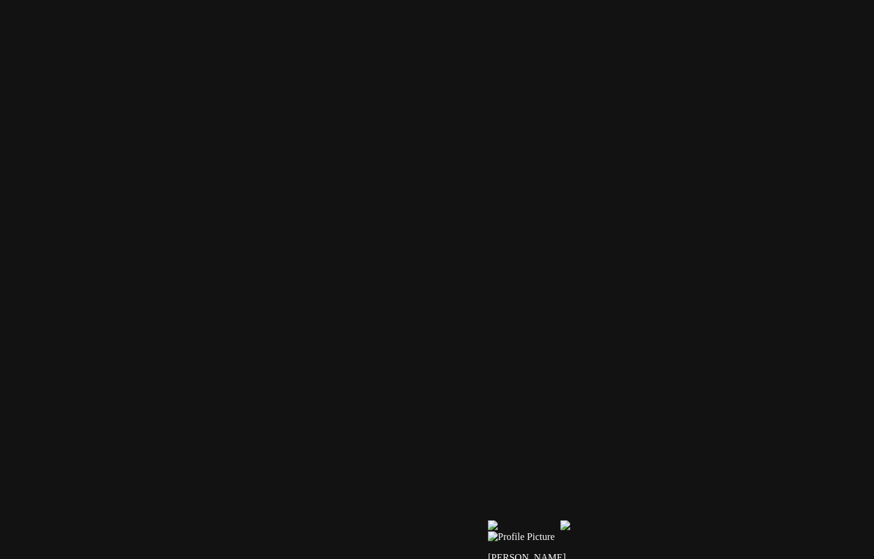
drag, startPoint x: 286, startPoint y: 237, endPoint x: 281, endPoint y: 253, distance: 16.7
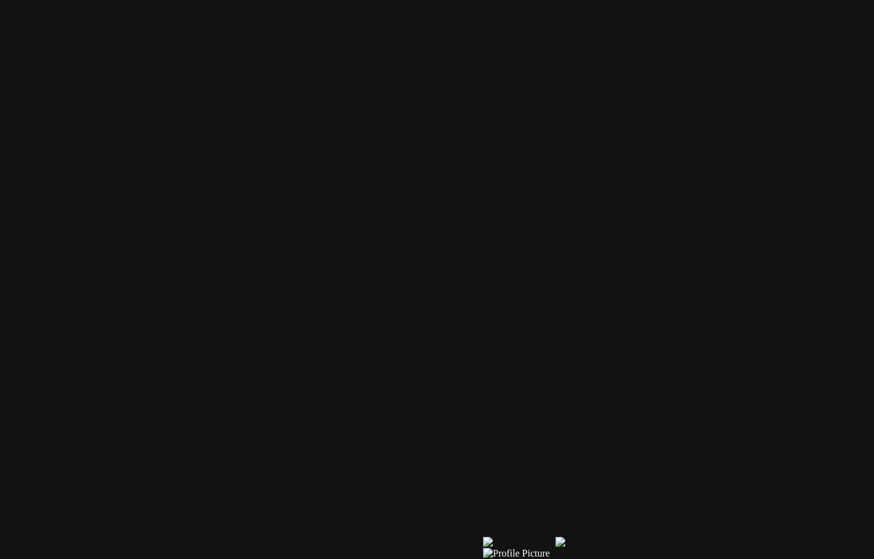
drag, startPoint x: 238, startPoint y: 526, endPoint x: 252, endPoint y: 529, distance: 14.0
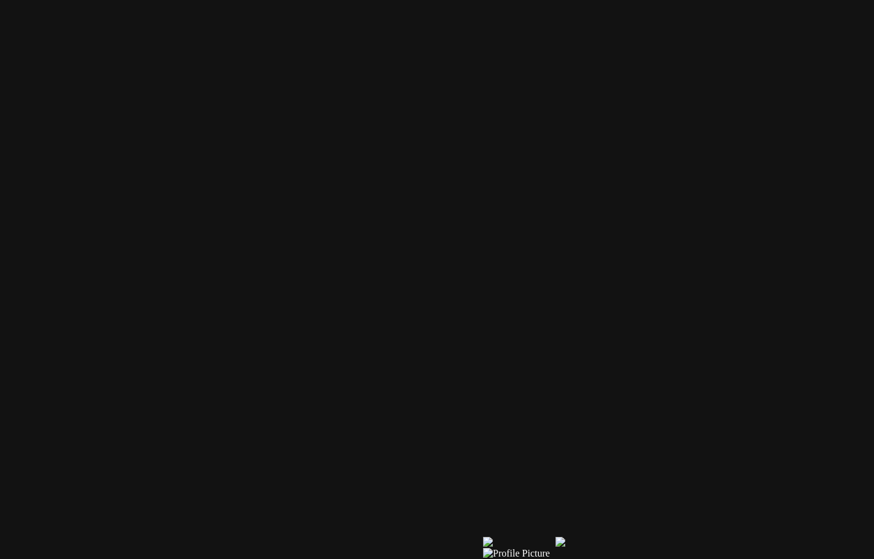
drag, startPoint x: 624, startPoint y: 257, endPoint x: 220, endPoint y: 252, distance: 403.4
drag, startPoint x: 655, startPoint y: 261, endPoint x: 505, endPoint y: 246, distance: 150.5
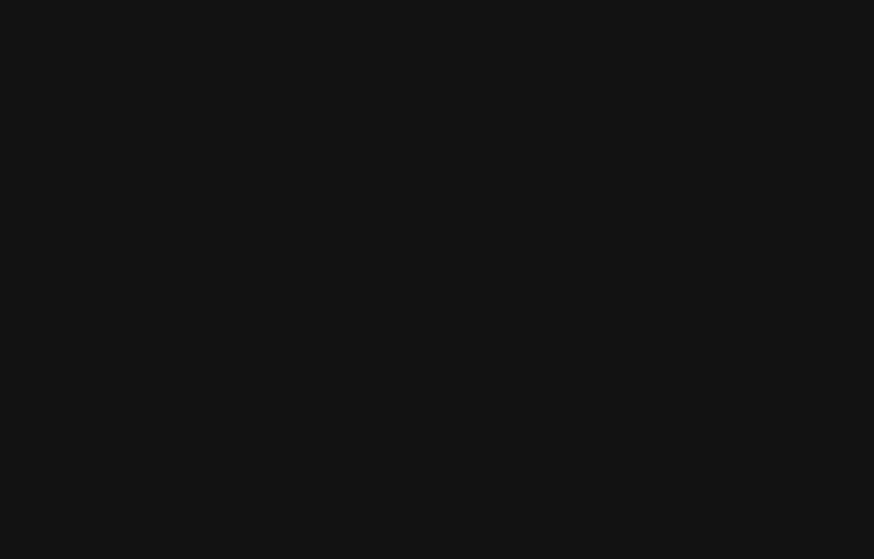
drag, startPoint x: 313, startPoint y: 476, endPoint x: 301, endPoint y: 530, distance: 54.8
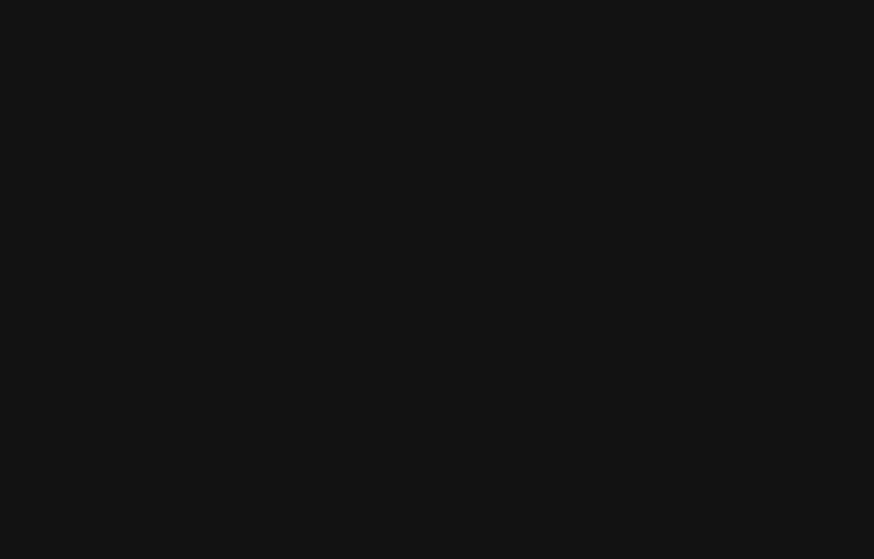
drag, startPoint x: 162, startPoint y: 341, endPoint x: 673, endPoint y: 253, distance: 518.3
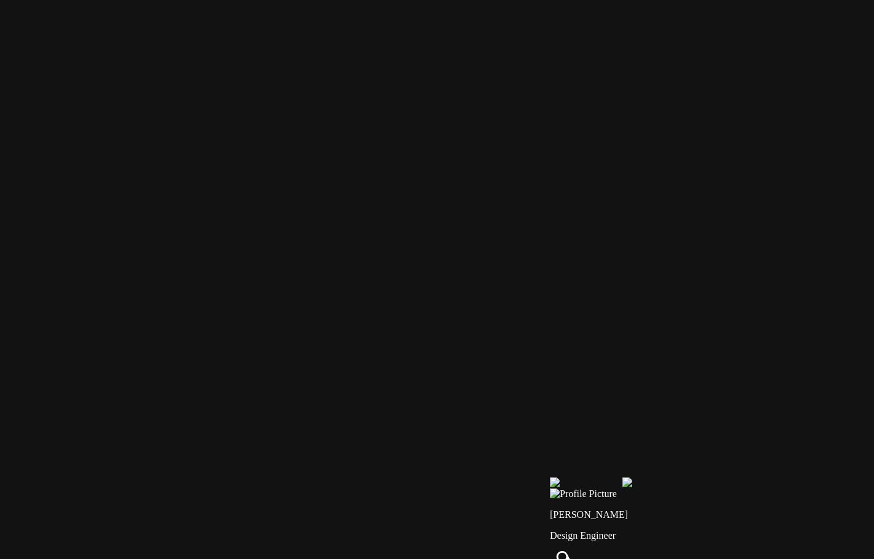
drag, startPoint x: 165, startPoint y: 210, endPoint x: 672, endPoint y: 225, distance: 506.8
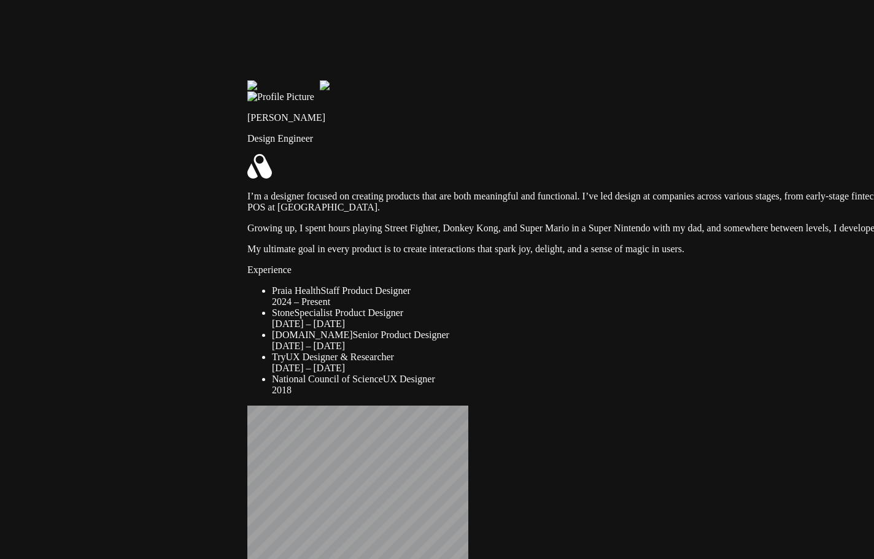
drag, startPoint x: 729, startPoint y: 437, endPoint x: 472, endPoint y: 185, distance: 360.4
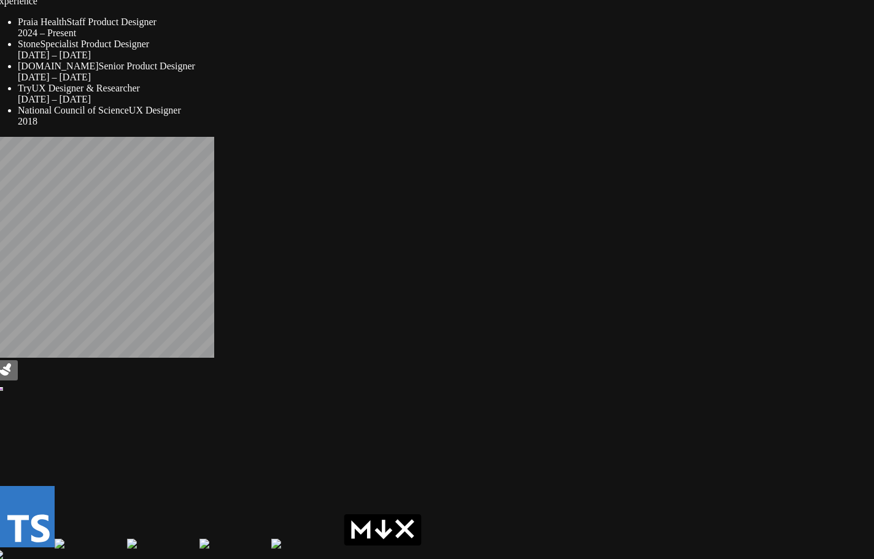
drag, startPoint x: 200, startPoint y: 26, endPoint x: 376, endPoint y: 203, distance: 250.1
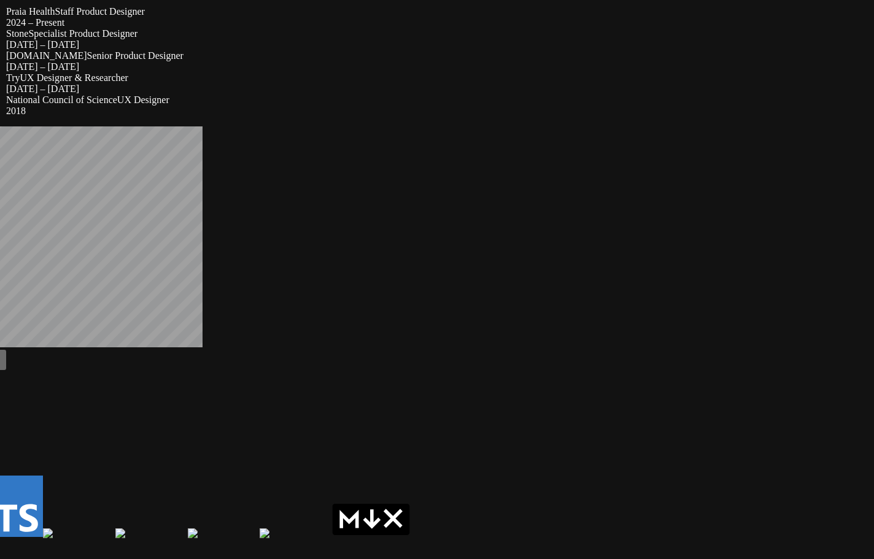
drag, startPoint x: 584, startPoint y: 360, endPoint x: 505, endPoint y: 138, distance: 235.8
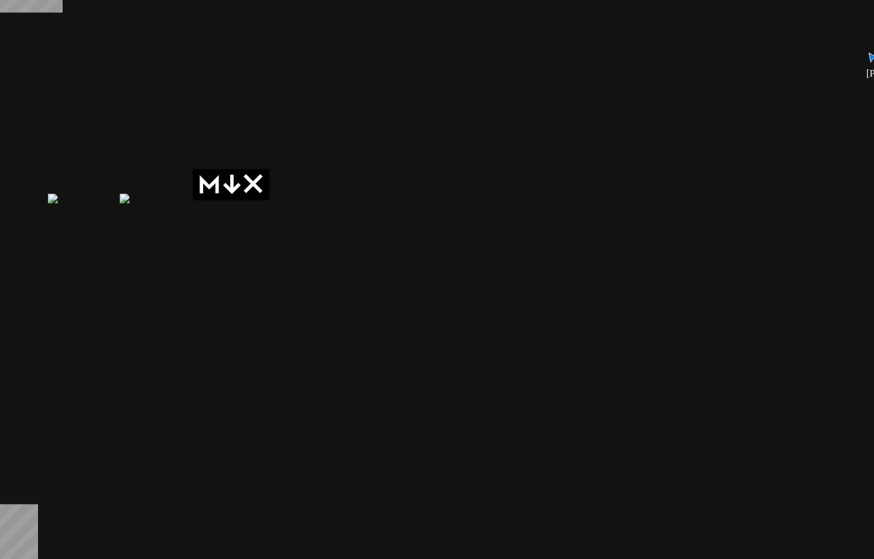
drag, startPoint x: 462, startPoint y: 138, endPoint x: 411, endPoint y: -12, distance: 158.2
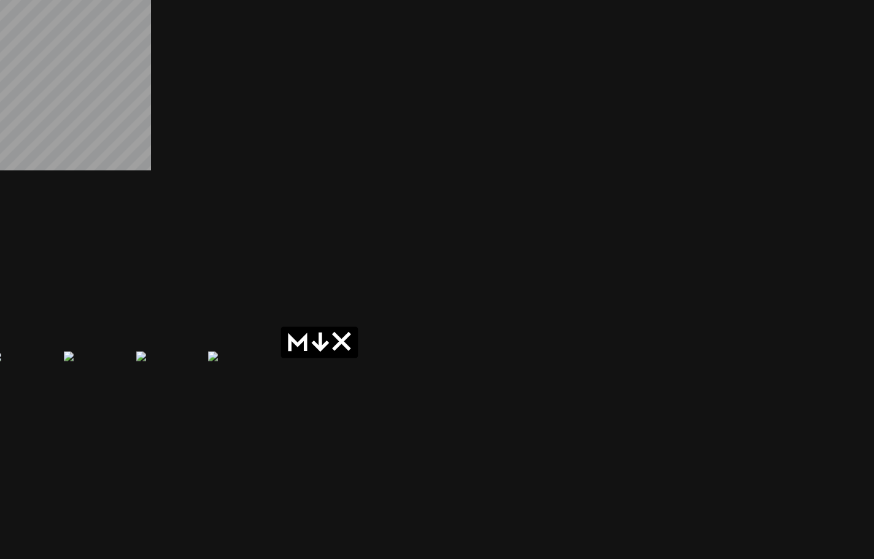
drag, startPoint x: 478, startPoint y: 165, endPoint x: 523, endPoint y: 230, distance: 78.2
drag, startPoint x: 465, startPoint y: 153, endPoint x: 640, endPoint y: 418, distance: 316.9
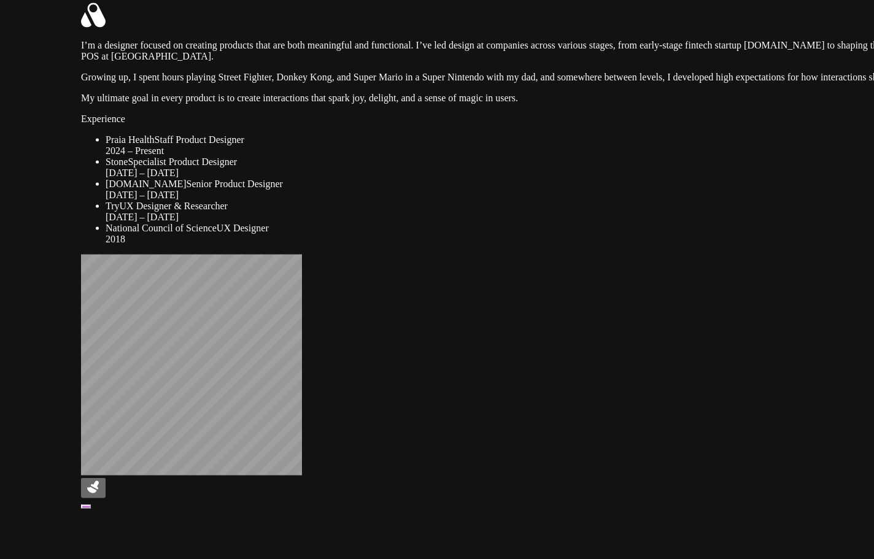
drag, startPoint x: 634, startPoint y: 285, endPoint x: 521, endPoint y: 504, distance: 246.9
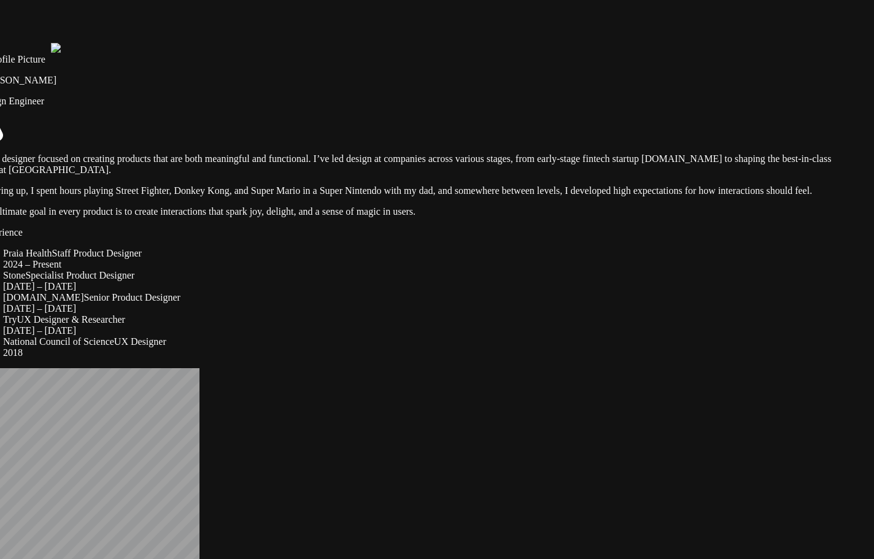
drag, startPoint x: 655, startPoint y: 497, endPoint x: 680, endPoint y: 507, distance: 27.0
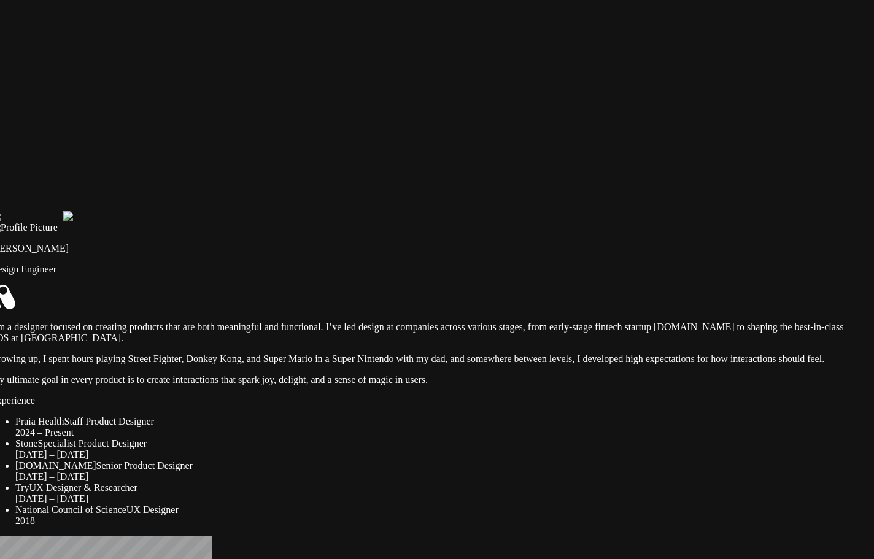
drag, startPoint x: 672, startPoint y: 310, endPoint x: 632, endPoint y: 481, distance: 175.2
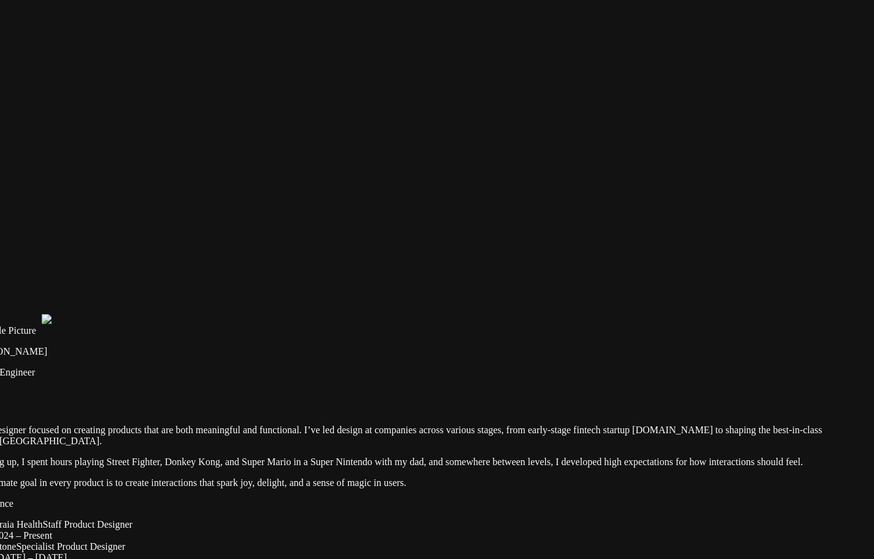
drag, startPoint x: 628, startPoint y: 219, endPoint x: 605, endPoint y: 347, distance: 129.8
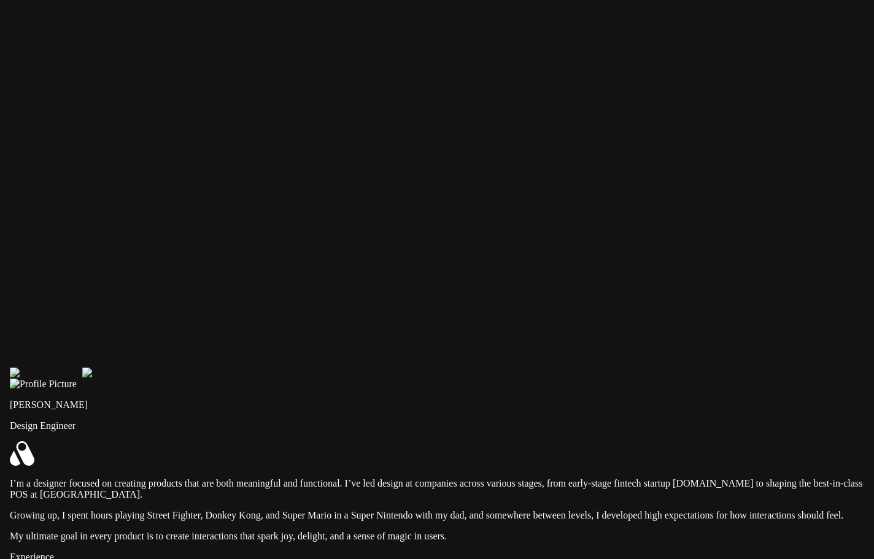
drag, startPoint x: 557, startPoint y: 301, endPoint x: 789, endPoint y: 449, distance: 275.3
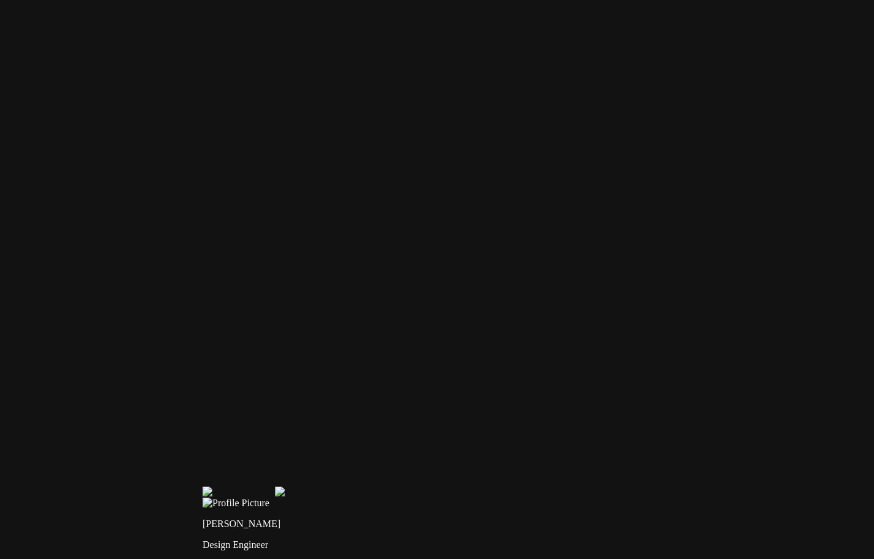
drag, startPoint x: 333, startPoint y: 212, endPoint x: 629, endPoint y: 361, distance: 331.4
drag, startPoint x: 495, startPoint y: 352, endPoint x: 422, endPoint y: 408, distance: 91.6
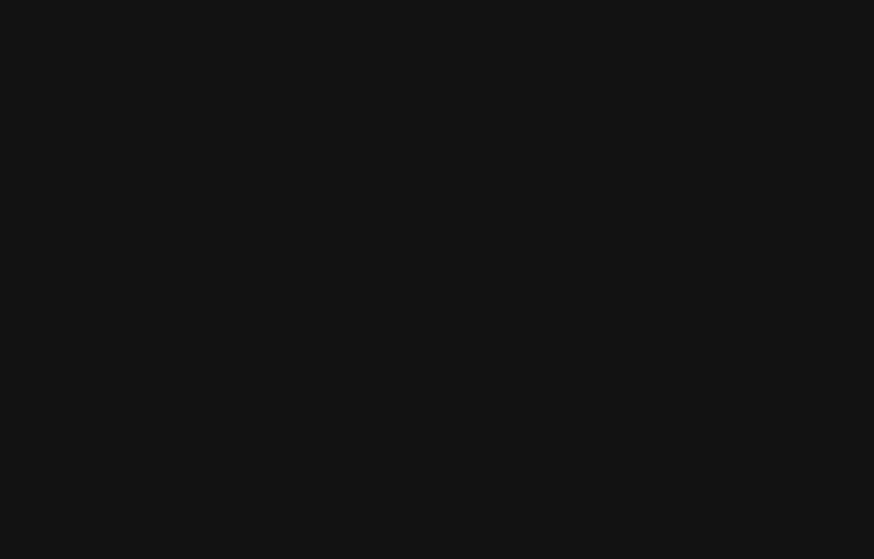
drag, startPoint x: 789, startPoint y: 175, endPoint x: 340, endPoint y: 172, distance: 449.5
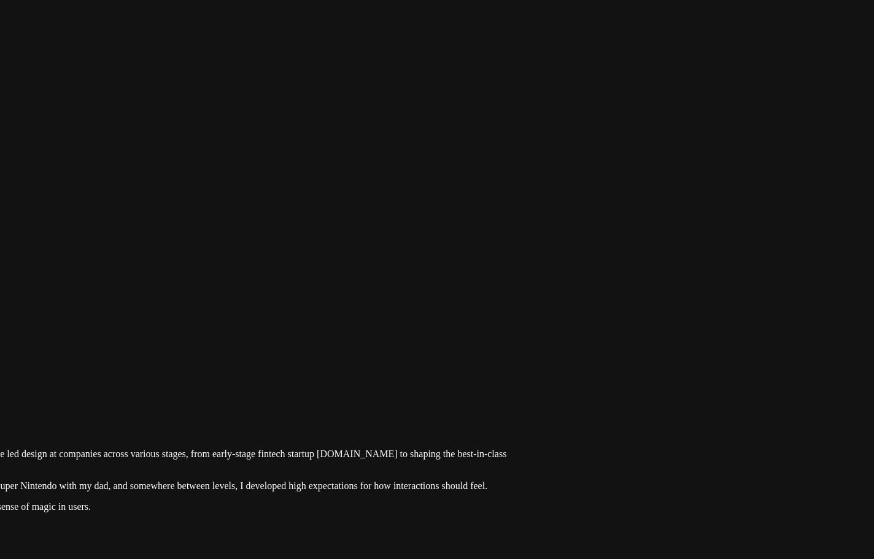
drag, startPoint x: 587, startPoint y: 325, endPoint x: 278, endPoint y: 56, distance: 410.0
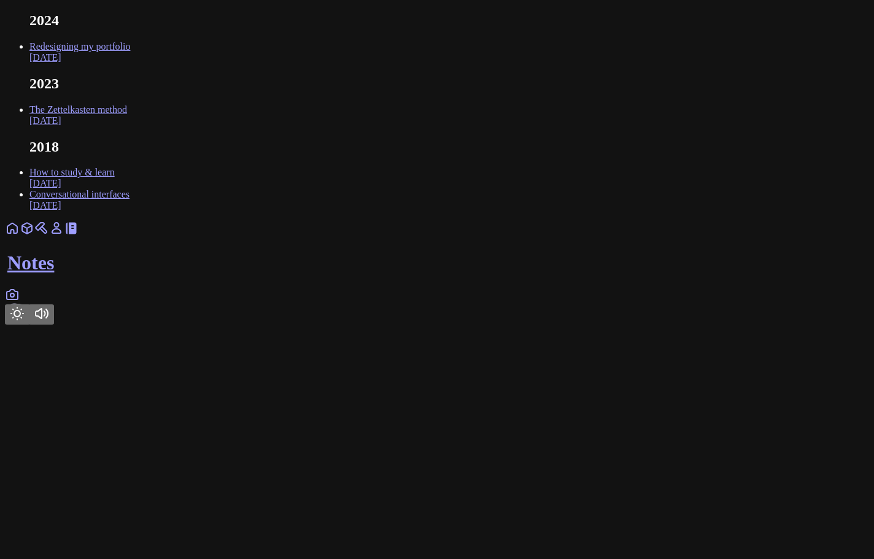
click at [64, 238] on link at bounding box center [56, 232] width 15 height 10
